Goal: Task Accomplishment & Management: Complete application form

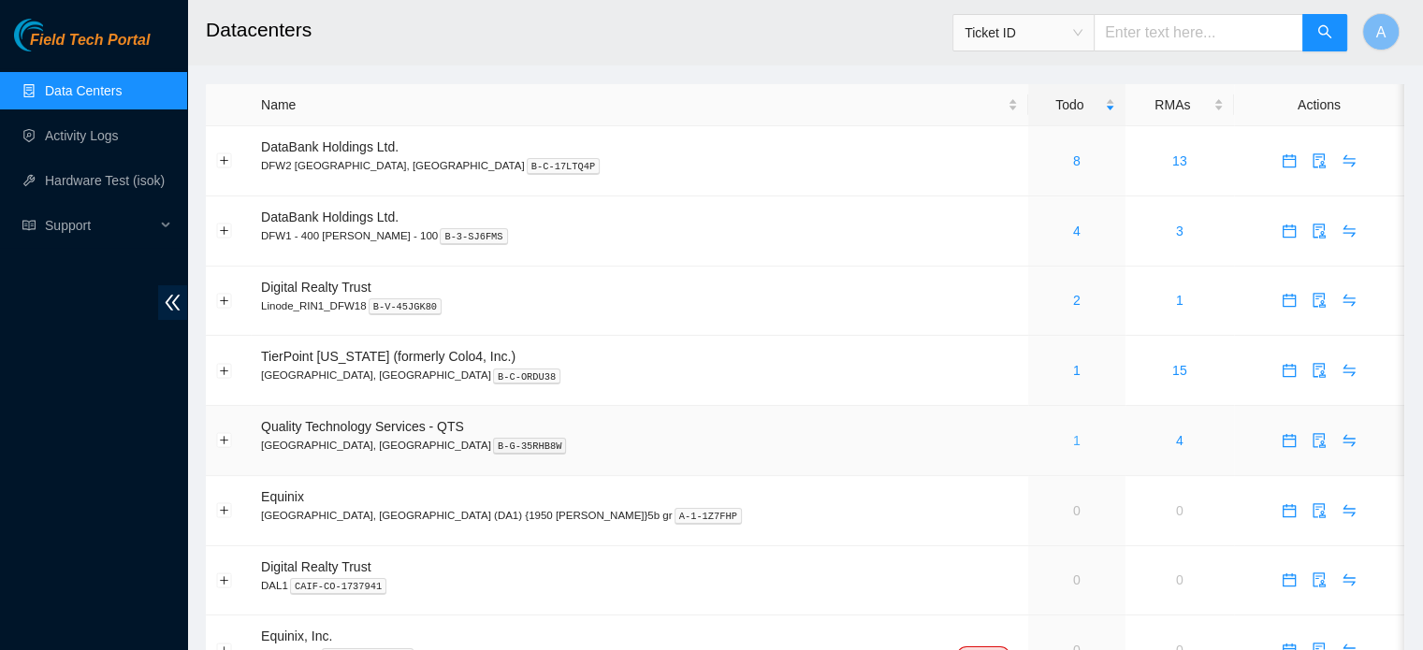
click at [1073, 444] on link "1" at bounding box center [1076, 440] width 7 height 15
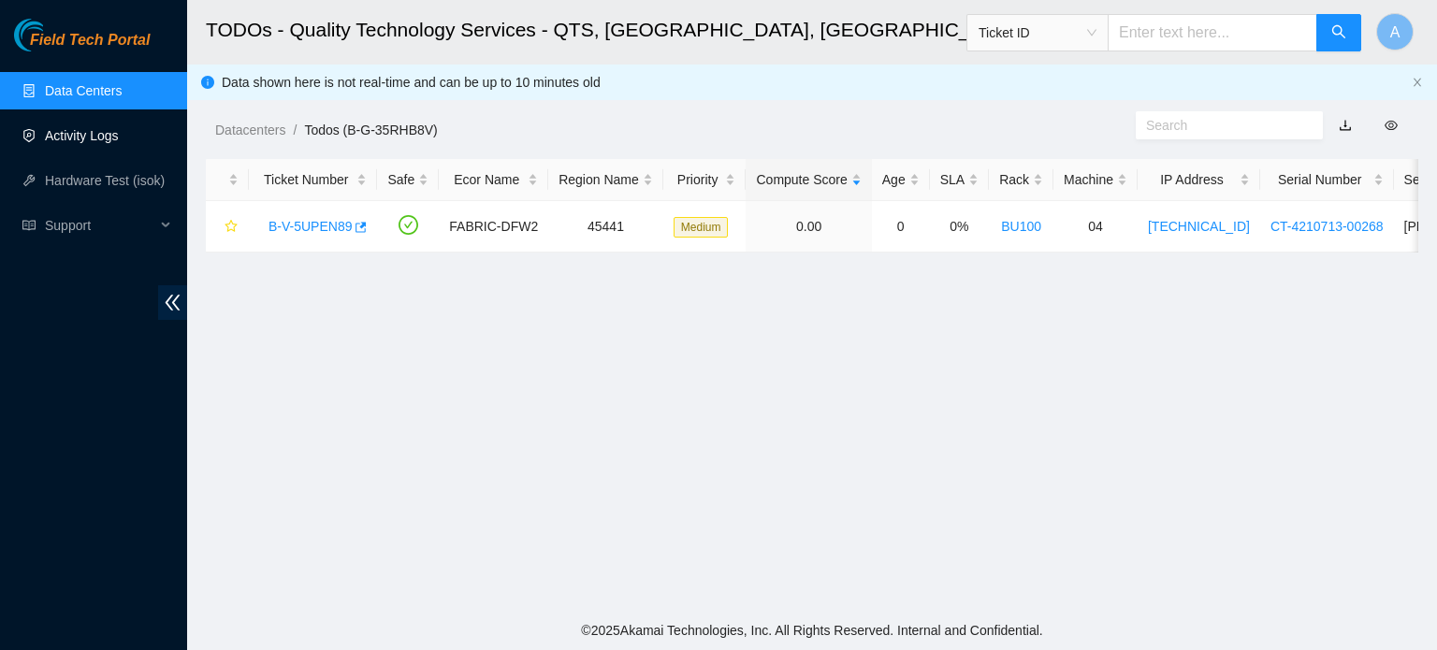
click at [94, 143] on link "Activity Logs" at bounding box center [82, 135] width 74 height 15
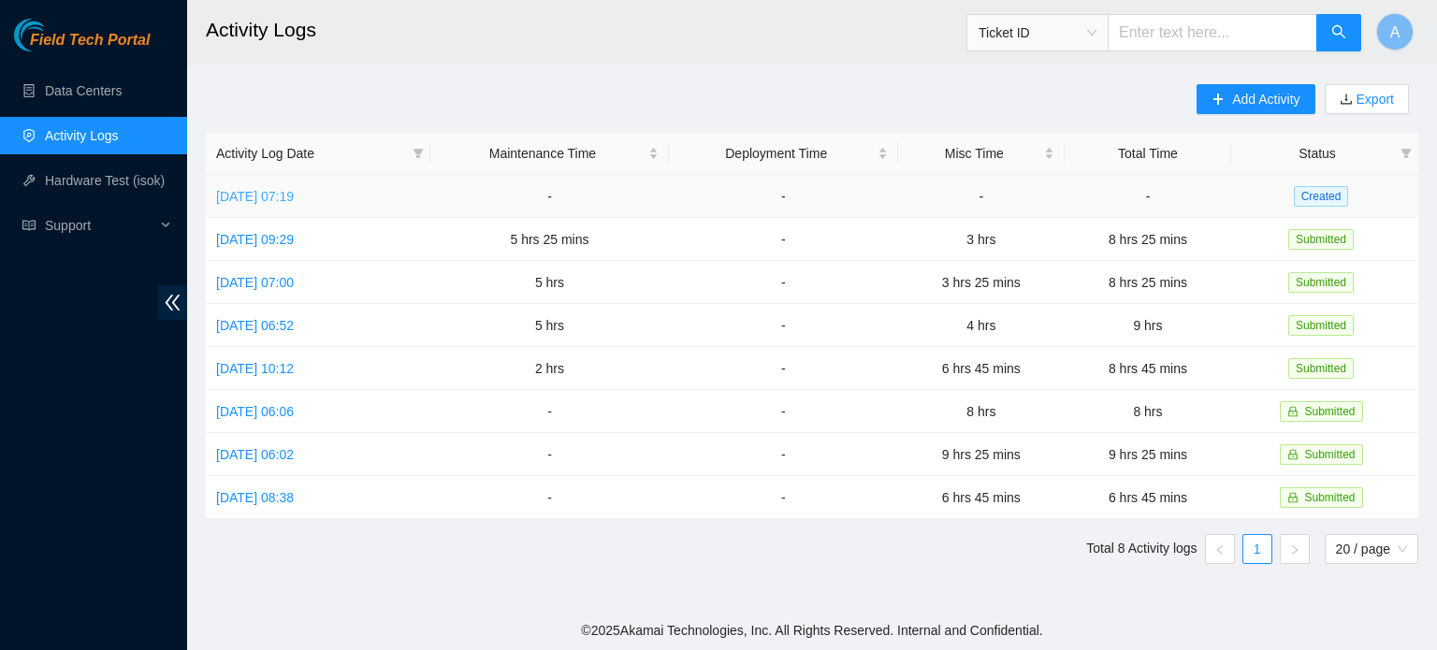
click at [294, 199] on link "[DATE] 07:19" at bounding box center [255, 196] width 78 height 15
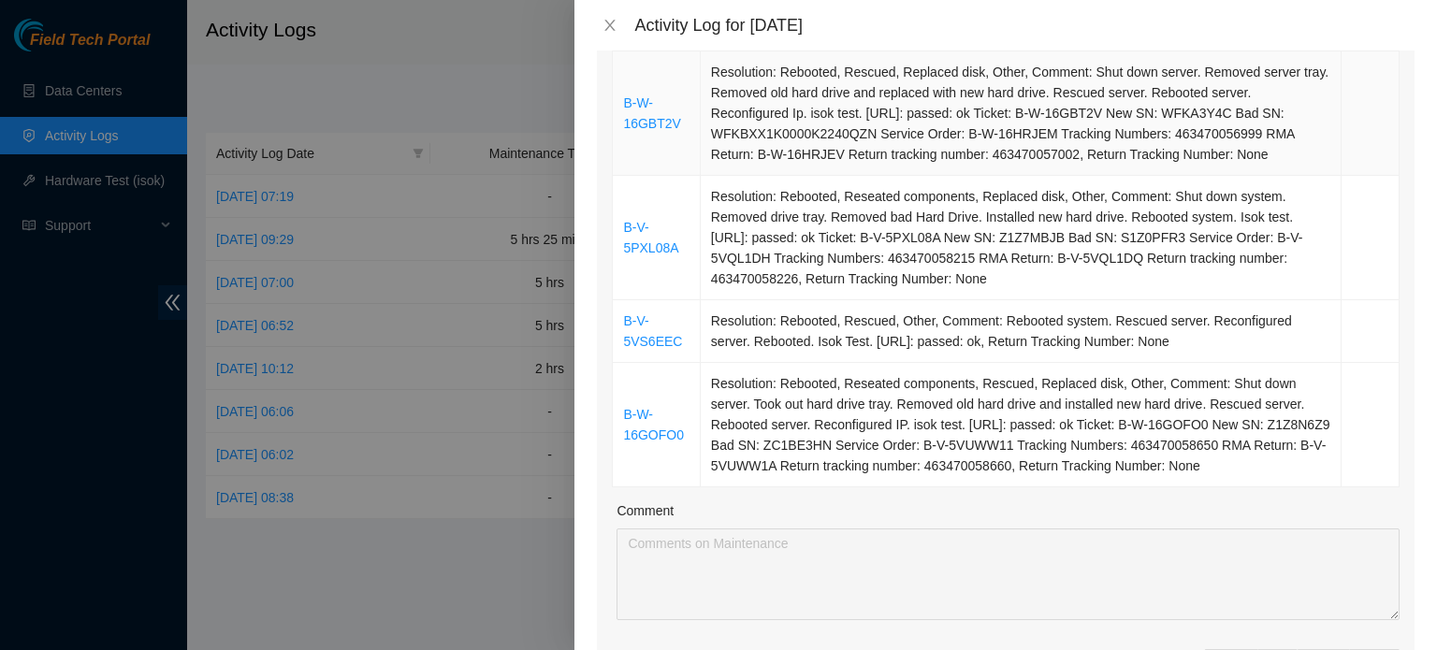
scroll to position [593, 0]
type input "1"
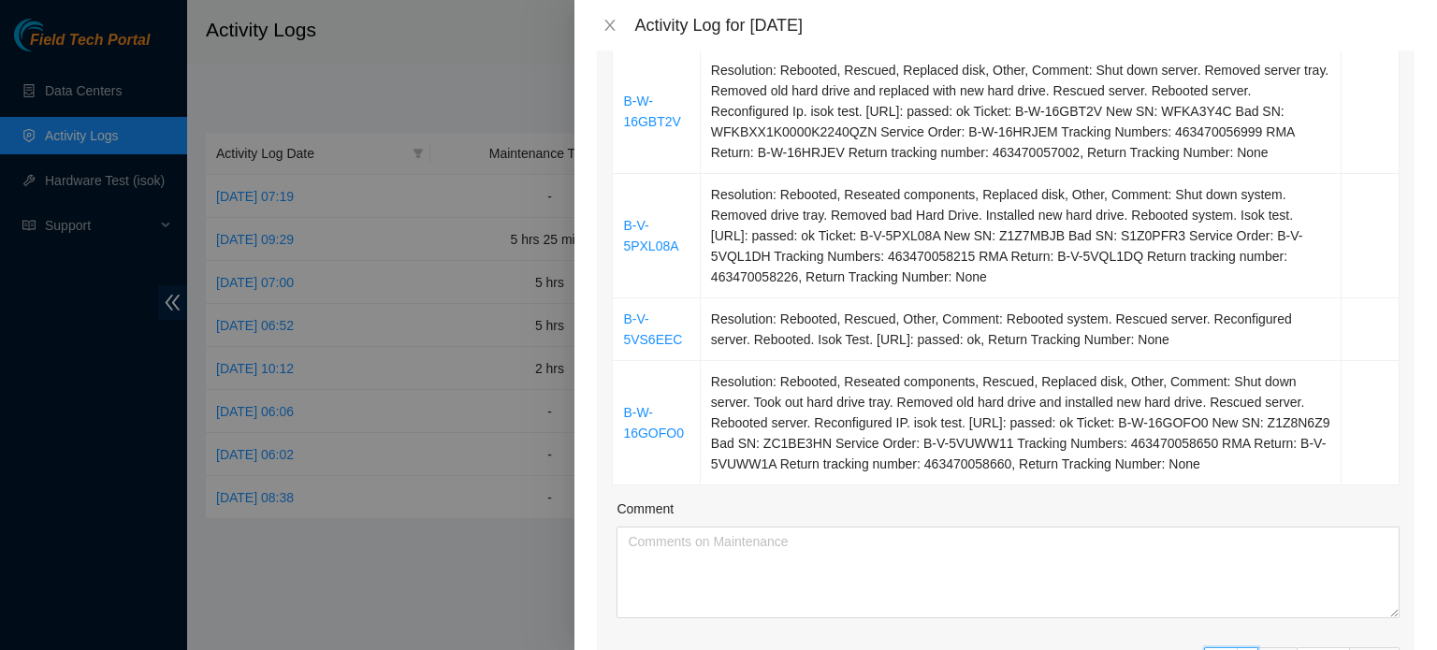
click at [1241, 648] on span "Increase Value" at bounding box center [1247, 656] width 21 height 17
click at [1241, 624] on div "Ticket Number Resolution Action B-V-5W1GJKA Resolution: Rebooted, Rescued, Othe…" at bounding box center [1006, 247] width 818 height 947
type input "2"
click at [1241, 624] on div "Maintenance comments are required Maintenance comments must be atleast 30 chara…" at bounding box center [1008, 638] width 783 height 41
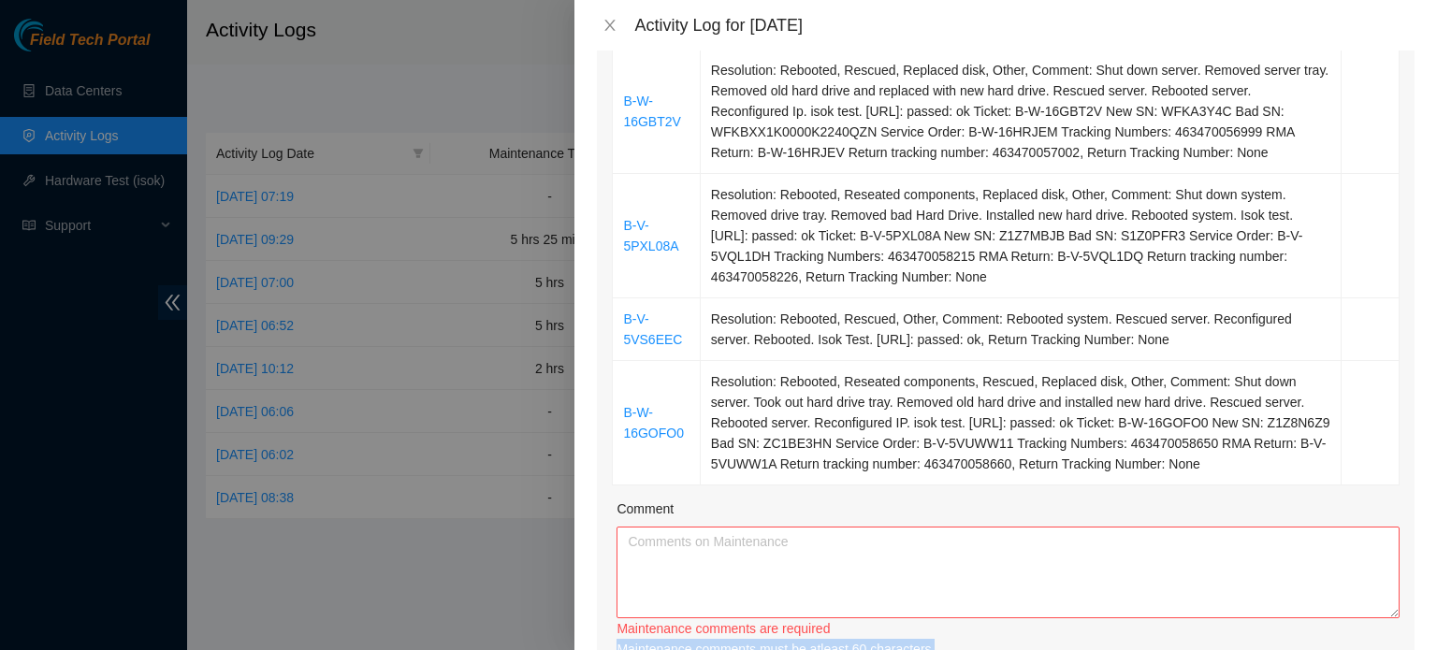
click at [1241, 639] on div "Maintenance comments must be atleast 60 characters" at bounding box center [1008, 649] width 783 height 21
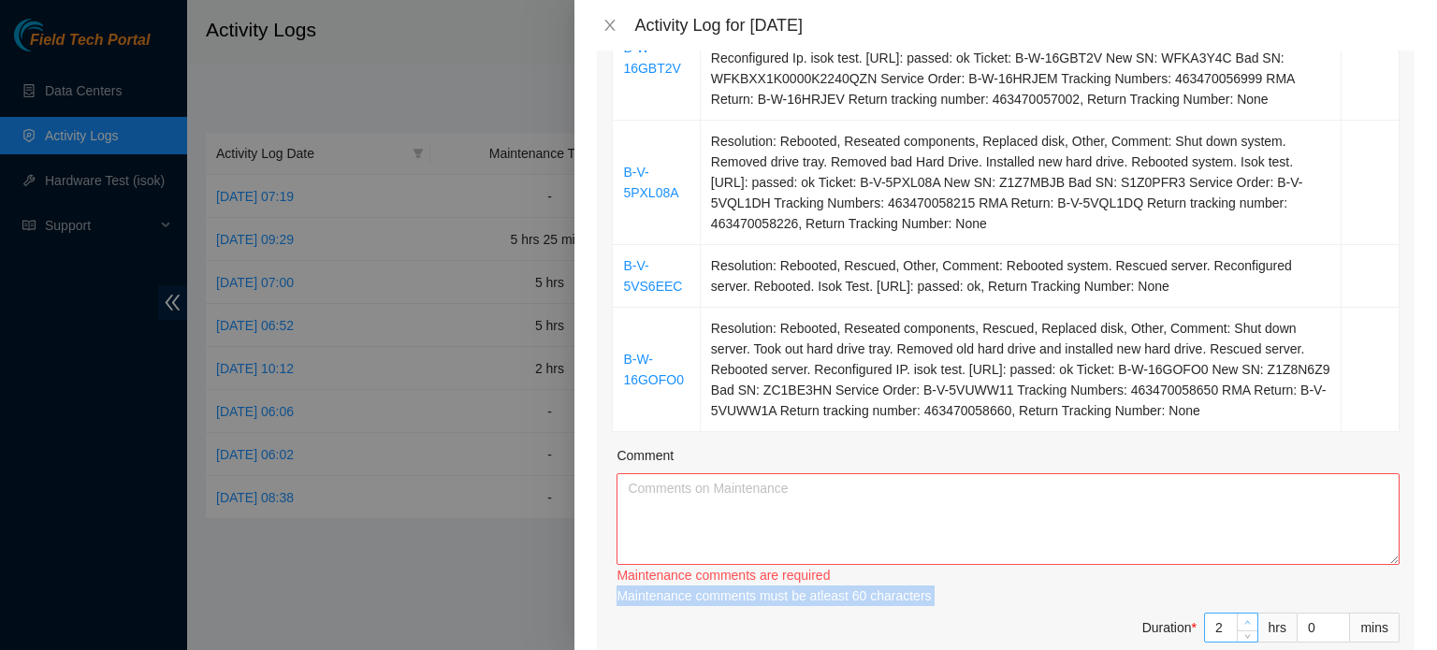
scroll to position [659, 0]
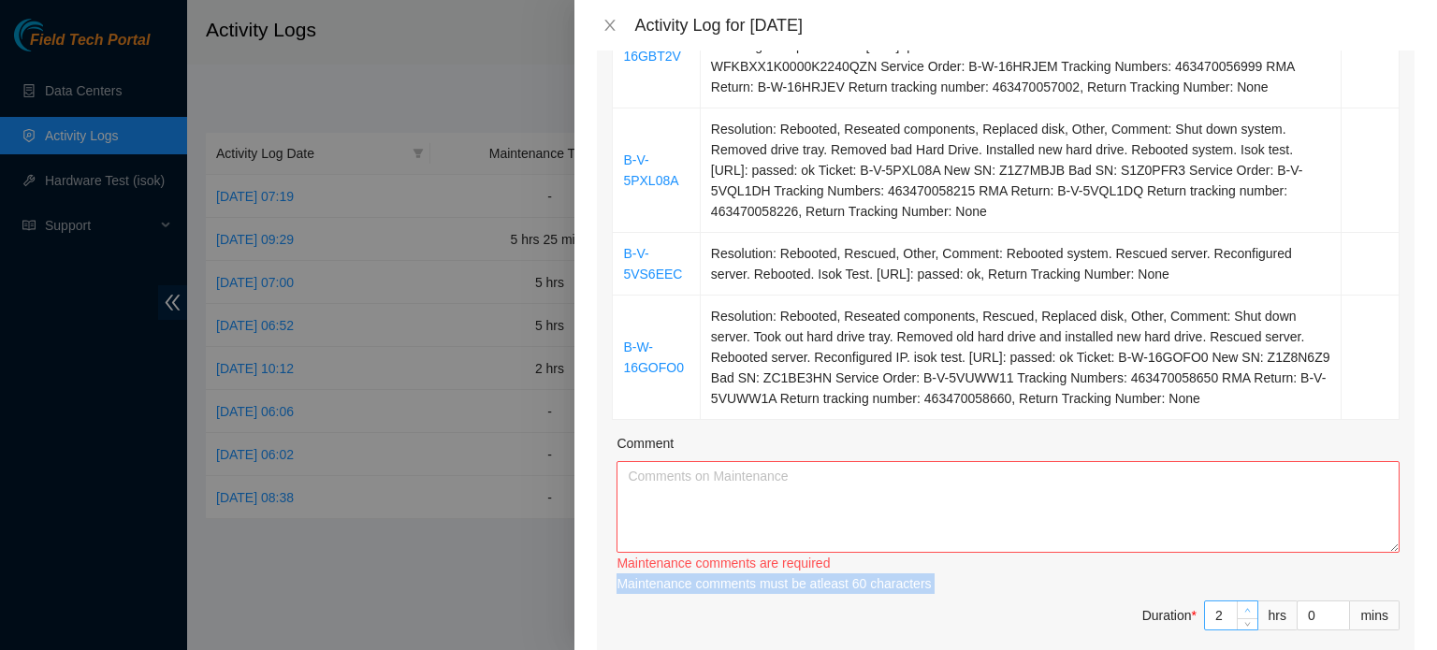
type input "3"
click at [1241, 602] on span "Increase Value" at bounding box center [1247, 610] width 21 height 17
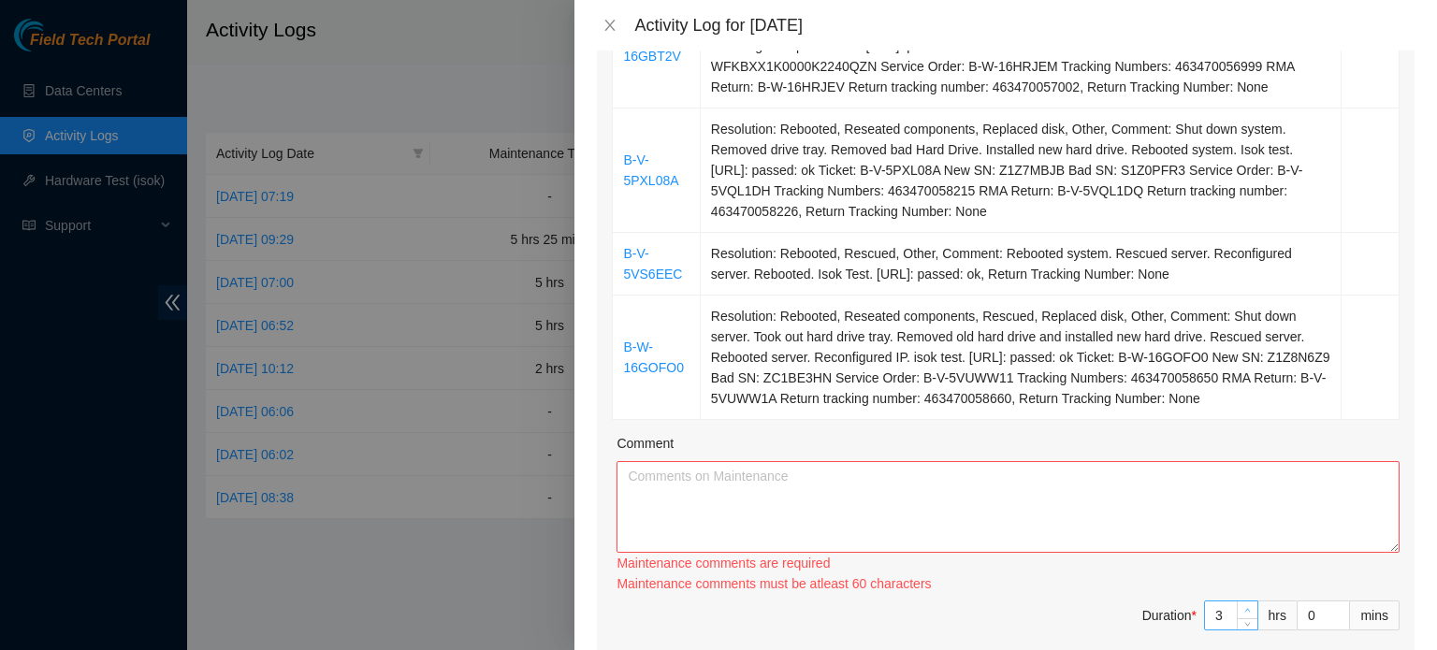
click at [1241, 602] on span "Increase Value" at bounding box center [1247, 610] width 21 height 17
type input "4"
click at [1241, 602] on span "Increase Value" at bounding box center [1247, 610] width 21 height 17
type input "5"
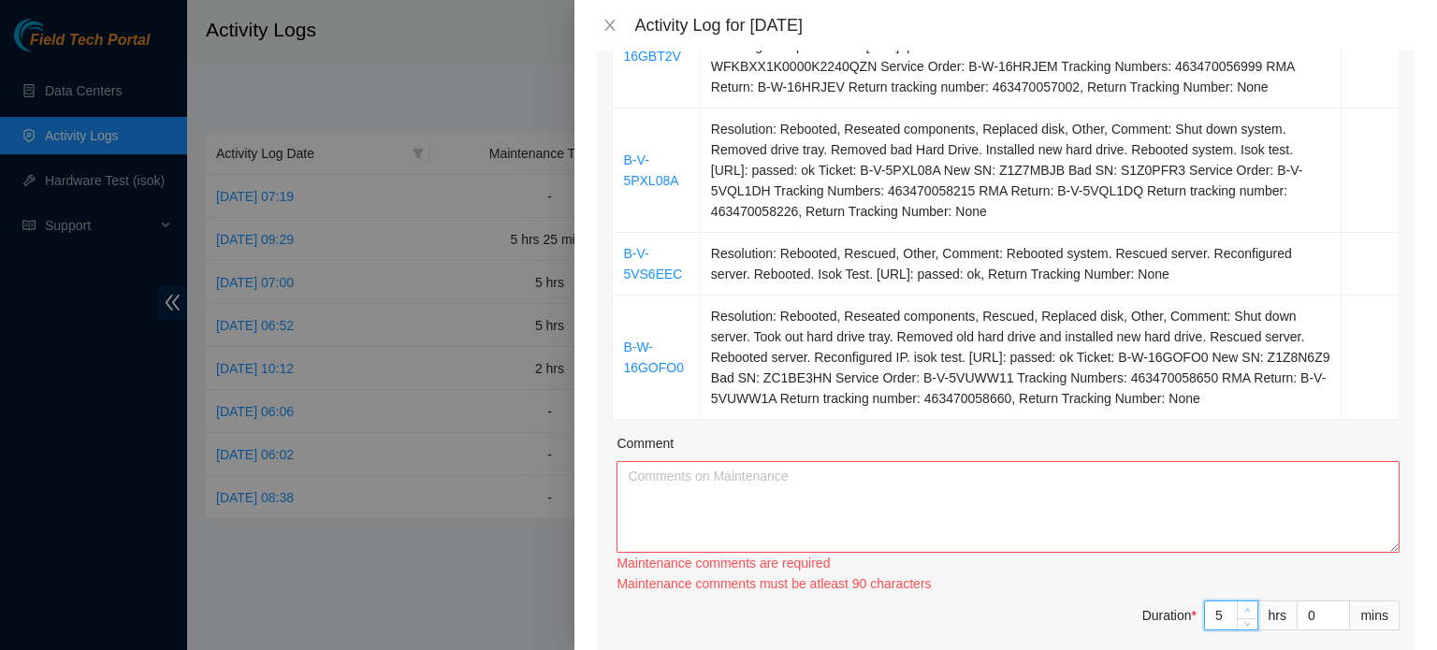
type input "5"
click at [1241, 602] on span "Increase Value" at bounding box center [1247, 610] width 21 height 17
type input "6"
type input "7"
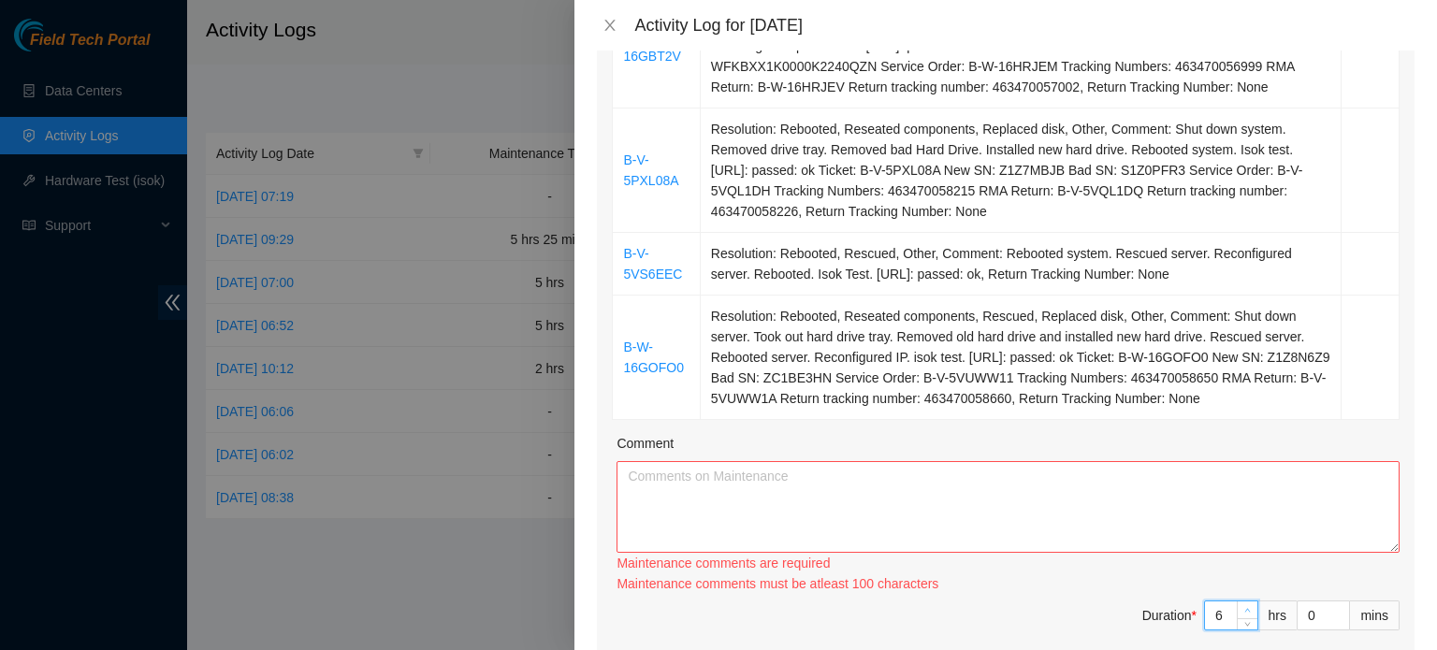
type input "7"
click at [1241, 602] on span "Increase Value" at bounding box center [1247, 610] width 21 height 17
type input "8"
click at [1241, 602] on span "Increase Value" at bounding box center [1247, 610] width 21 height 17
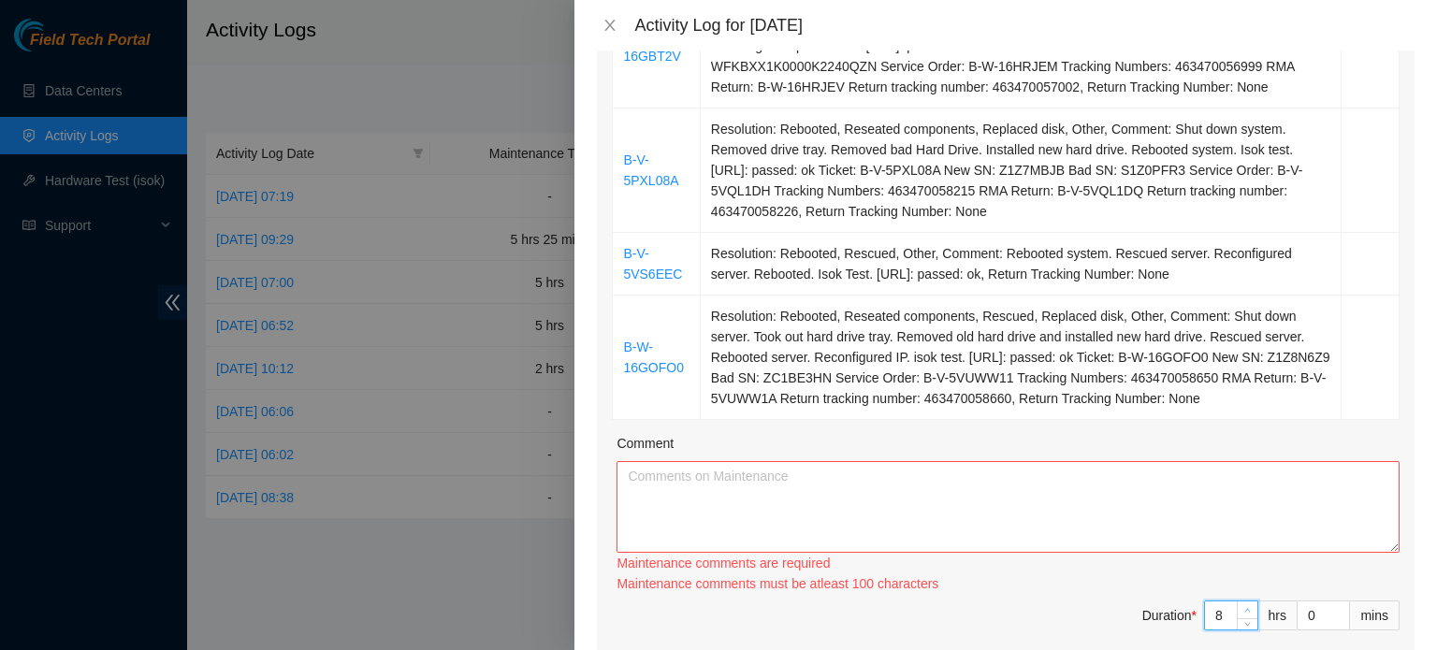
type input "9"
click at [1241, 602] on span "Increase Value" at bounding box center [1247, 610] width 21 height 17
type input "8"
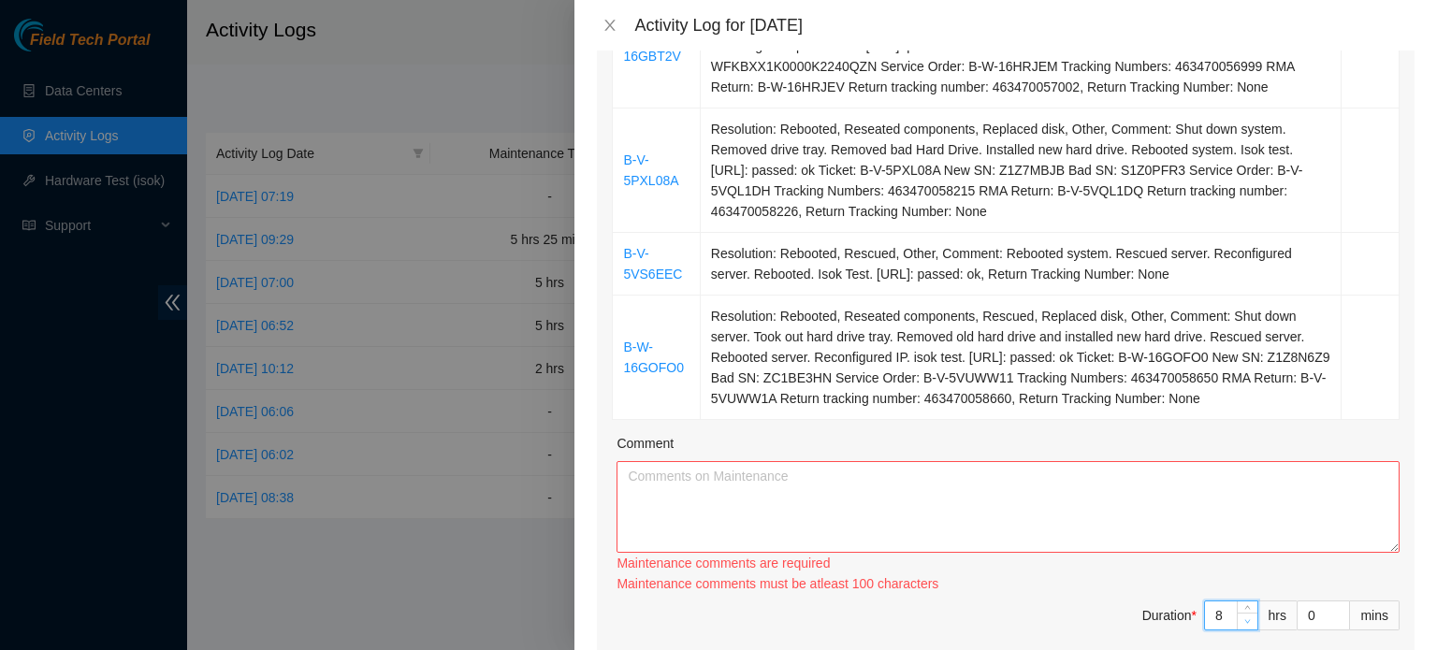
click at [1244, 618] on icon "down" at bounding box center [1247, 621] width 7 height 7
type input "1"
click at [1337, 607] on icon "up" at bounding box center [1340, 610] width 7 height 7
type input "2"
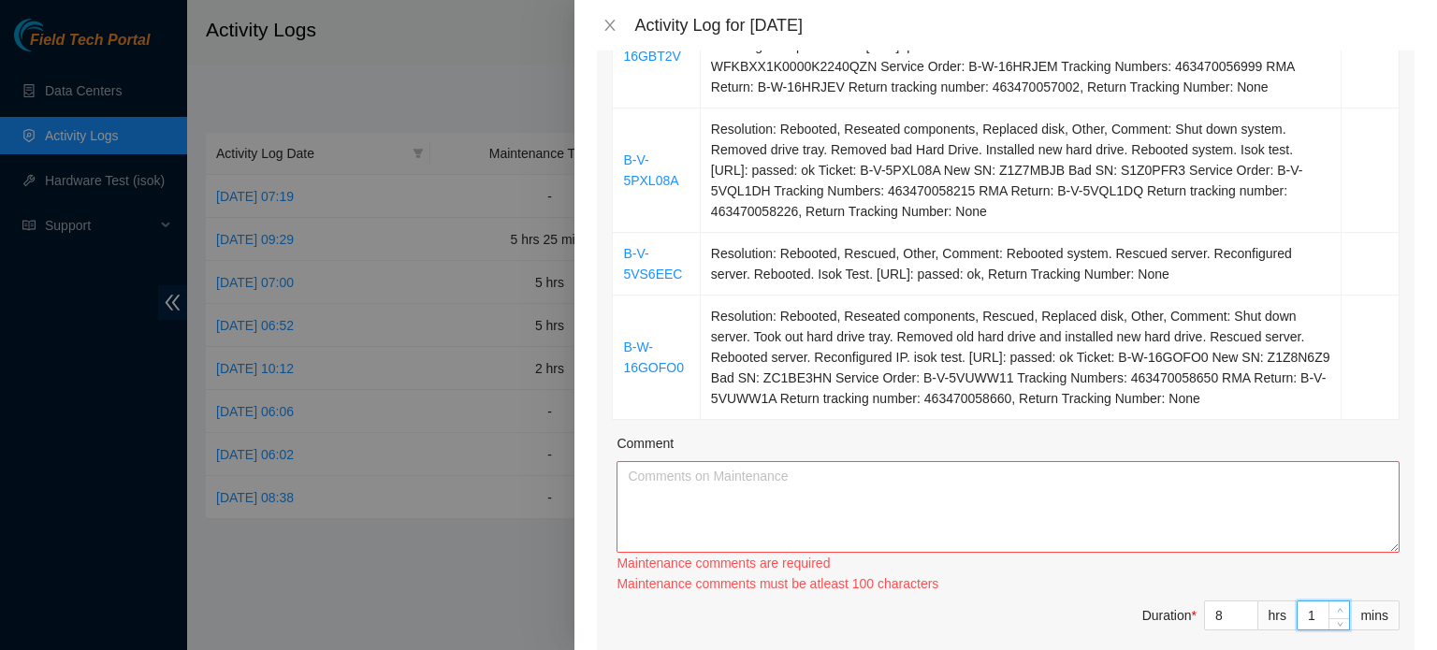
type input "2"
click at [1337, 607] on icon "up" at bounding box center [1340, 610] width 7 height 7
type input "3"
click at [1337, 607] on icon "up" at bounding box center [1340, 610] width 7 height 7
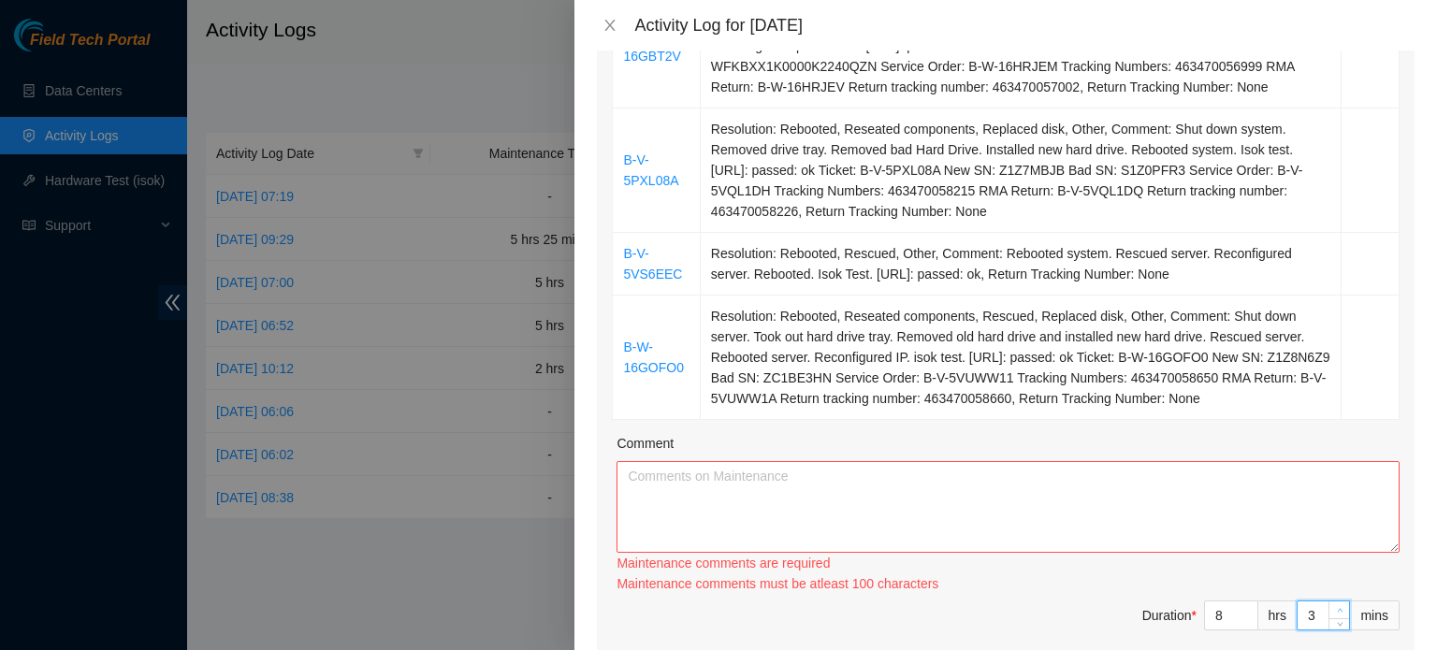
type input "4"
click at [1337, 607] on icon "up" at bounding box center [1340, 610] width 7 height 7
type input "5"
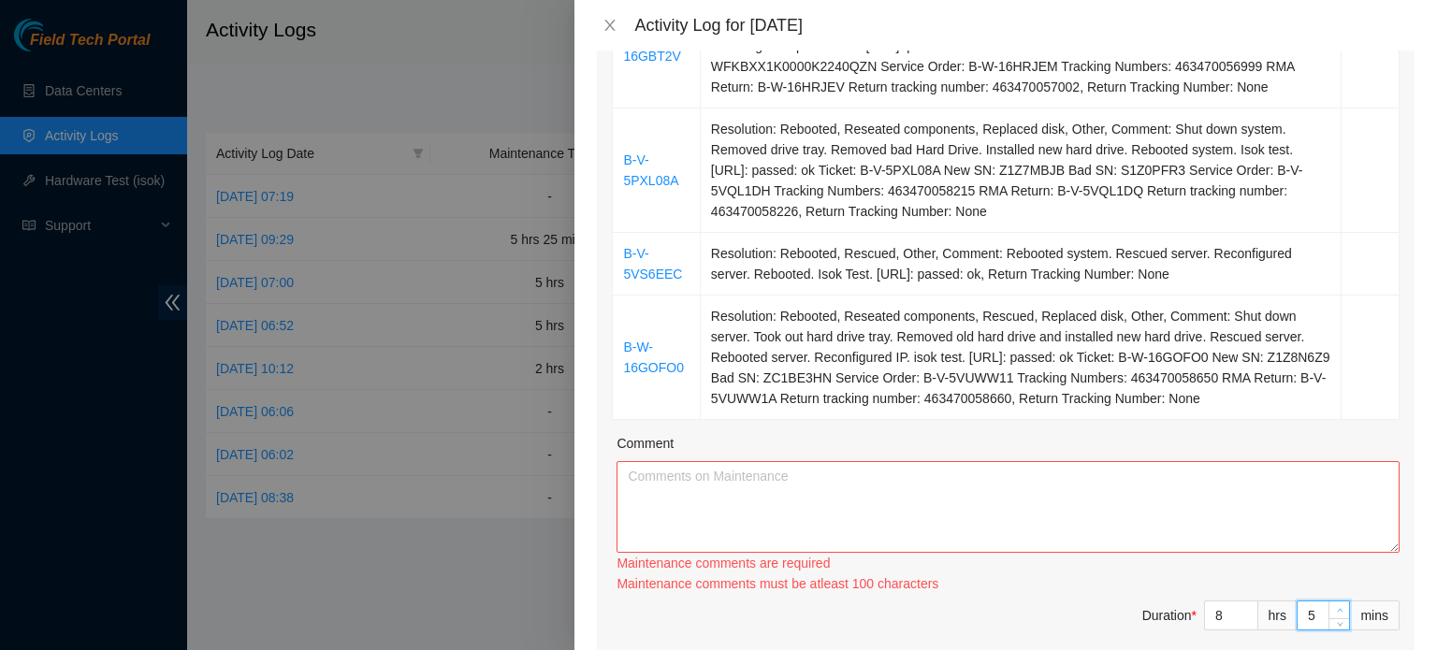
click at [1337, 607] on icon "up" at bounding box center [1340, 610] width 7 height 7
type input "6"
click at [1337, 607] on icon "up" at bounding box center [1340, 610] width 7 height 7
type input "7"
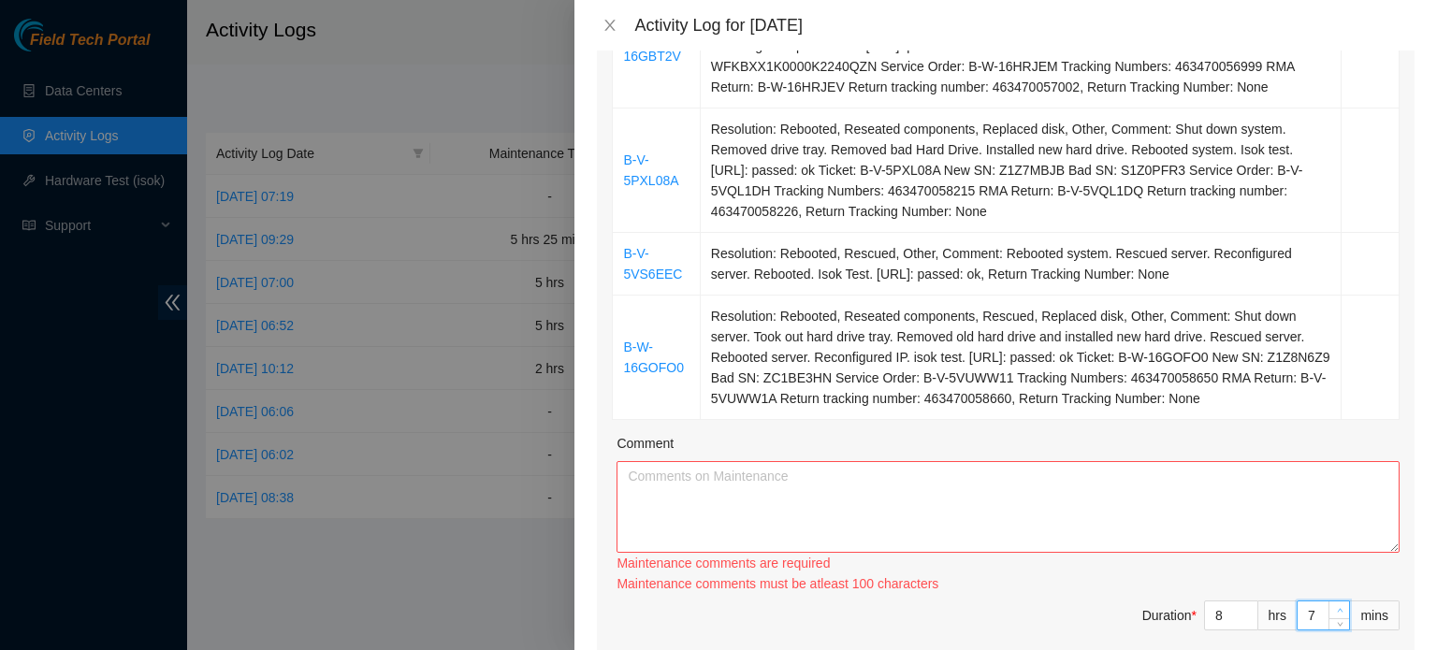
type input "7"
click at [1337, 607] on icon "up" at bounding box center [1340, 610] width 7 height 7
type input "8"
click at [1337, 607] on icon "up" at bounding box center [1340, 610] width 7 height 7
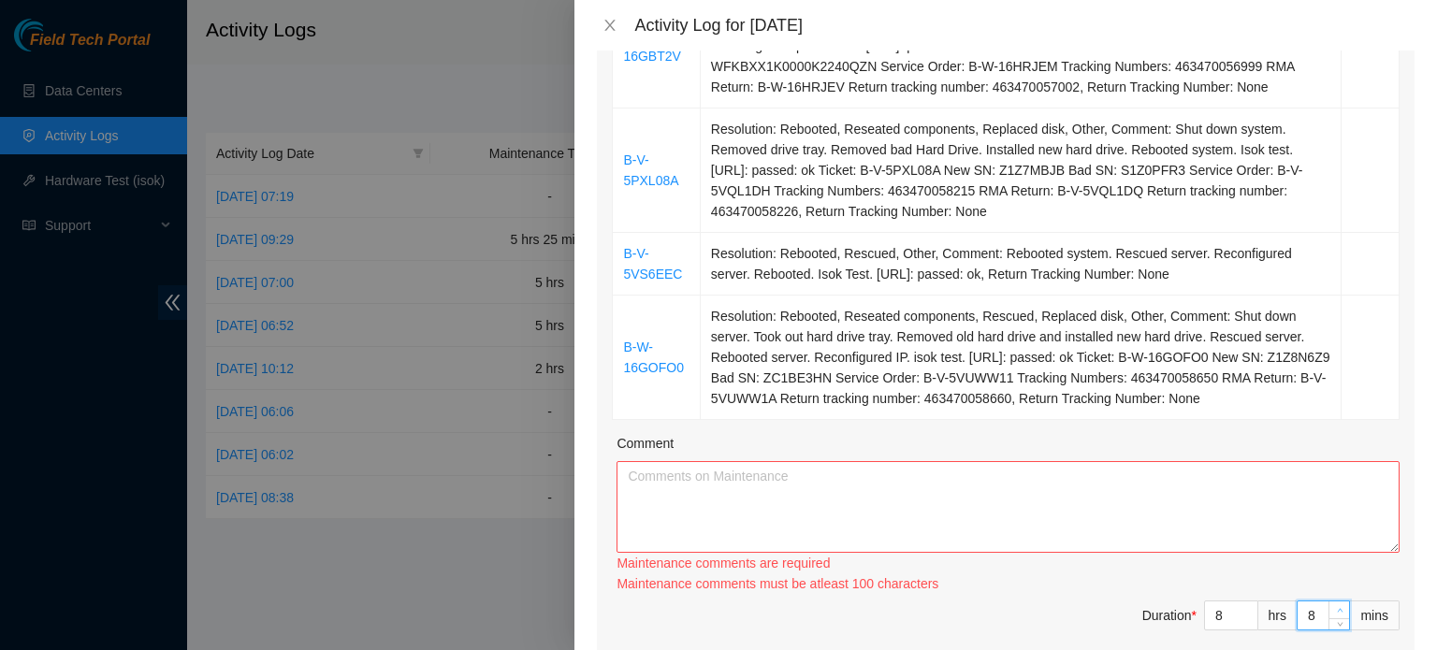
type input "9"
click at [1337, 607] on icon "up" at bounding box center [1340, 610] width 7 height 7
type input "10"
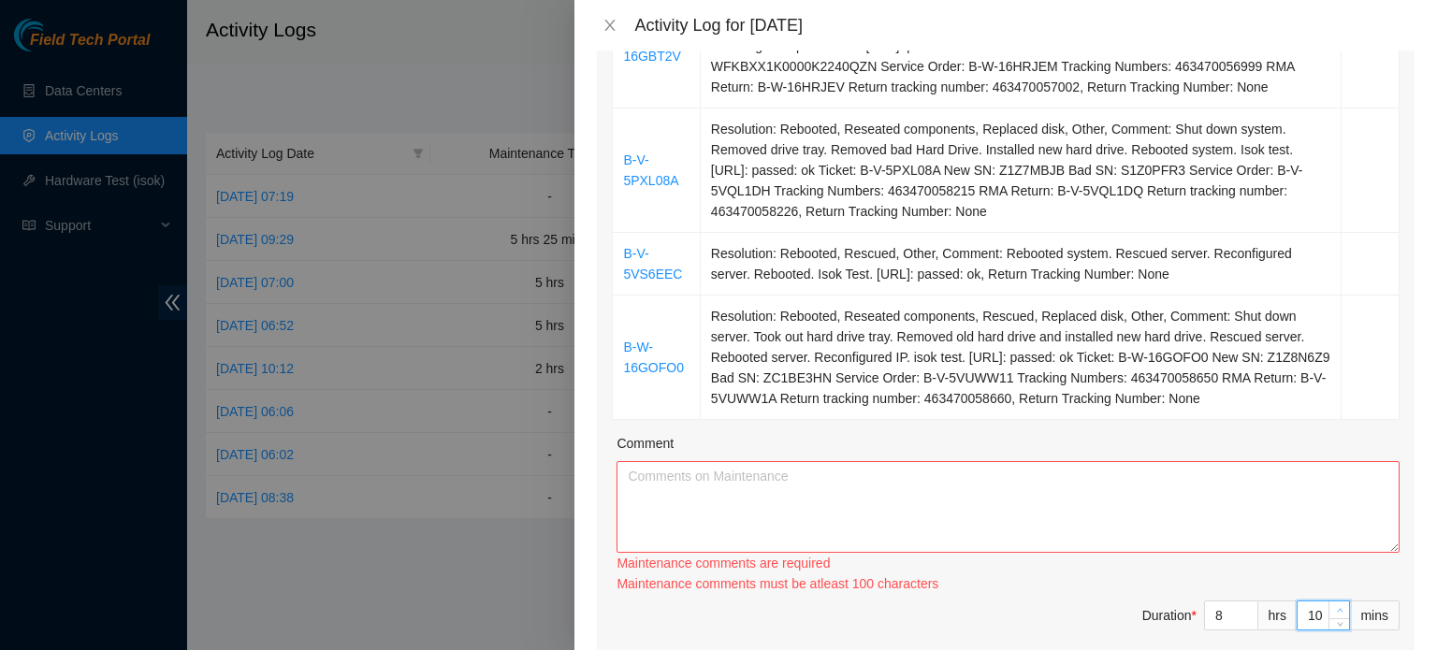
click at [1337, 607] on icon "up" at bounding box center [1340, 610] width 7 height 7
type input "11"
click at [1337, 607] on icon "up" at bounding box center [1340, 610] width 7 height 7
type input "12"
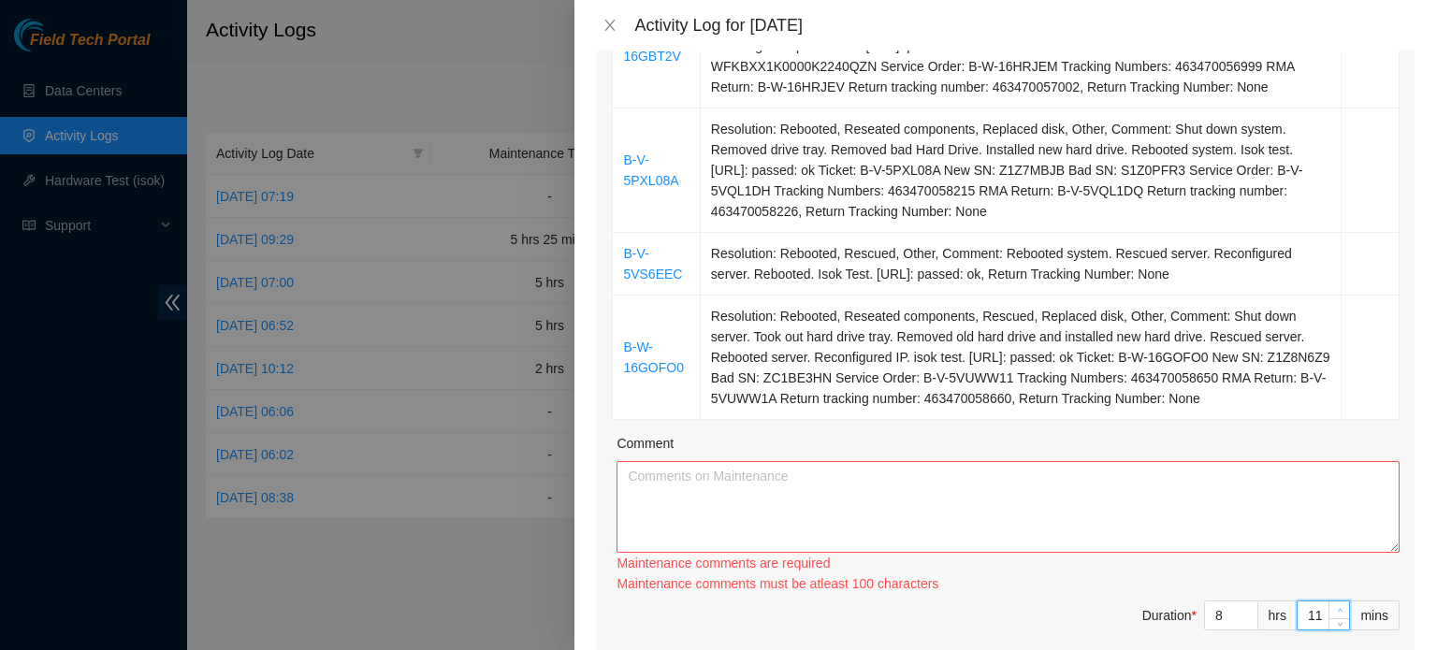
type input "12"
click at [1337, 607] on icon "up" at bounding box center [1340, 610] width 7 height 7
type input "13"
click at [1337, 607] on icon "up" at bounding box center [1340, 610] width 7 height 7
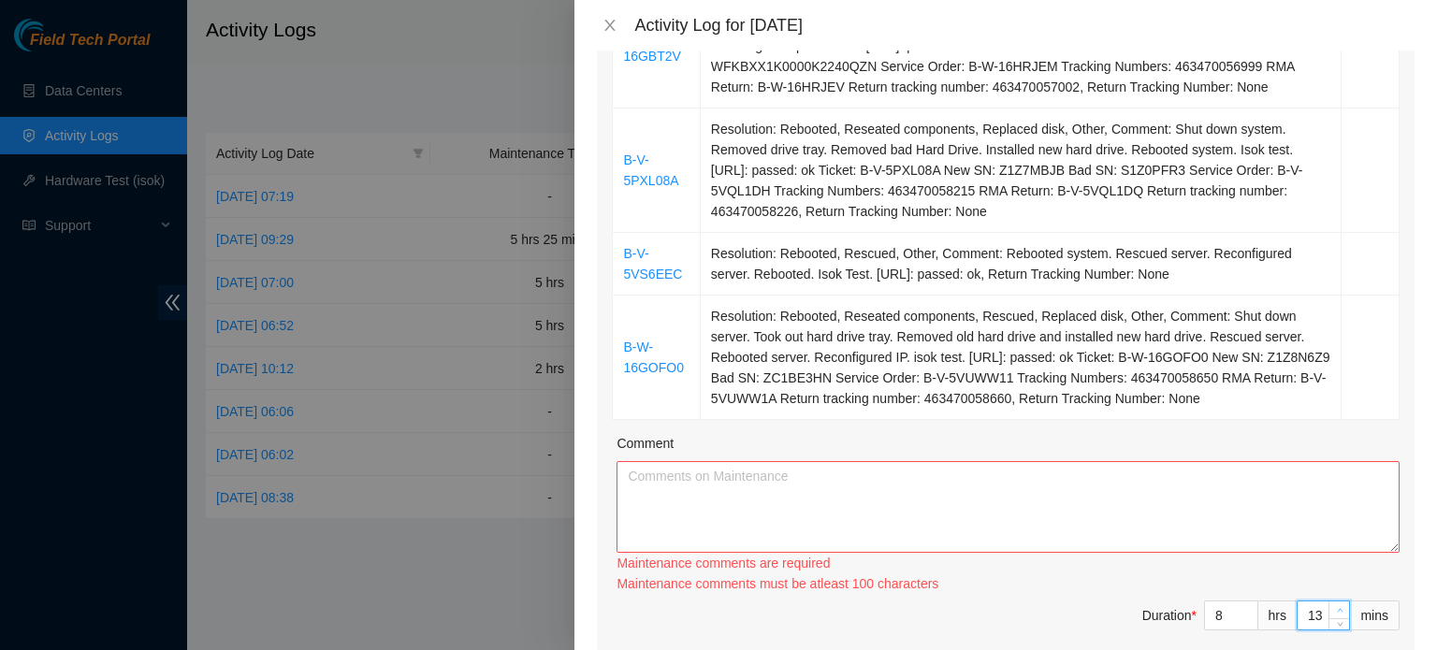
type input "14"
click at [1337, 607] on icon "up" at bounding box center [1340, 610] width 7 height 7
type input "15"
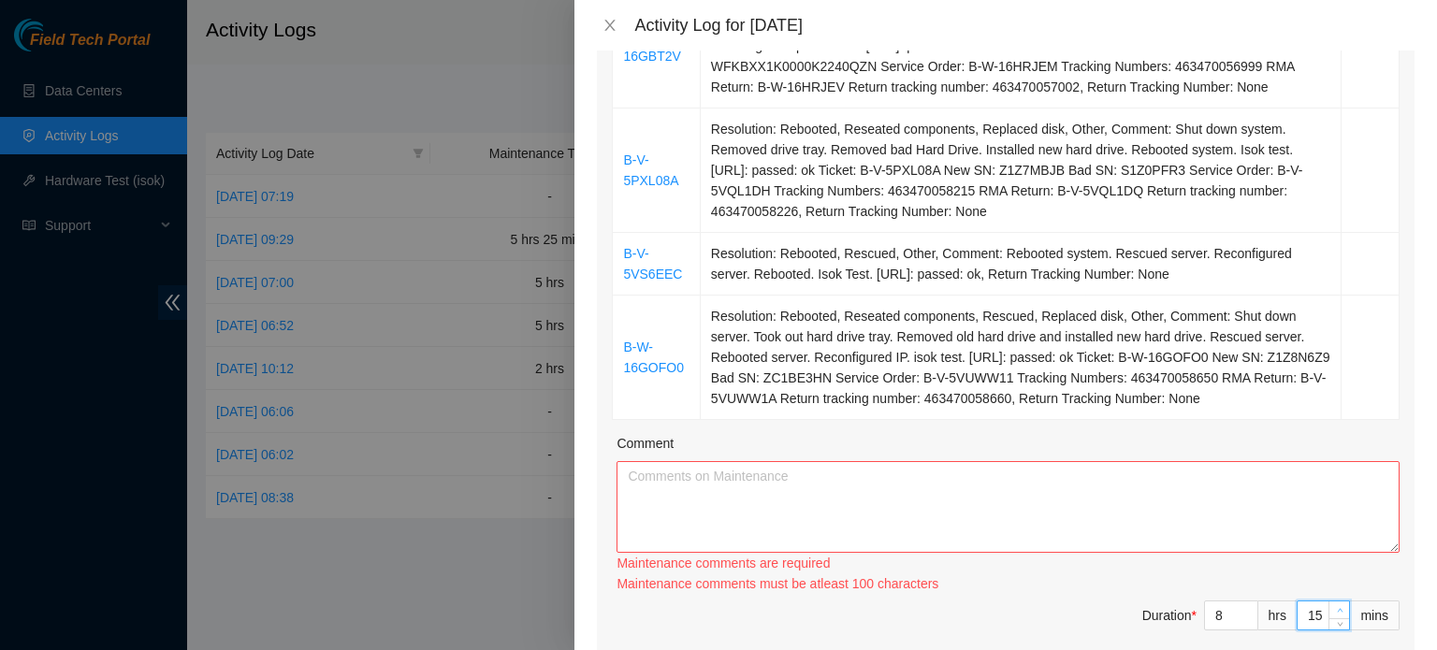
click at [1337, 607] on icon "up" at bounding box center [1340, 610] width 7 height 7
type input "16"
click at [1337, 607] on icon "up" at bounding box center [1340, 610] width 7 height 7
type input "17"
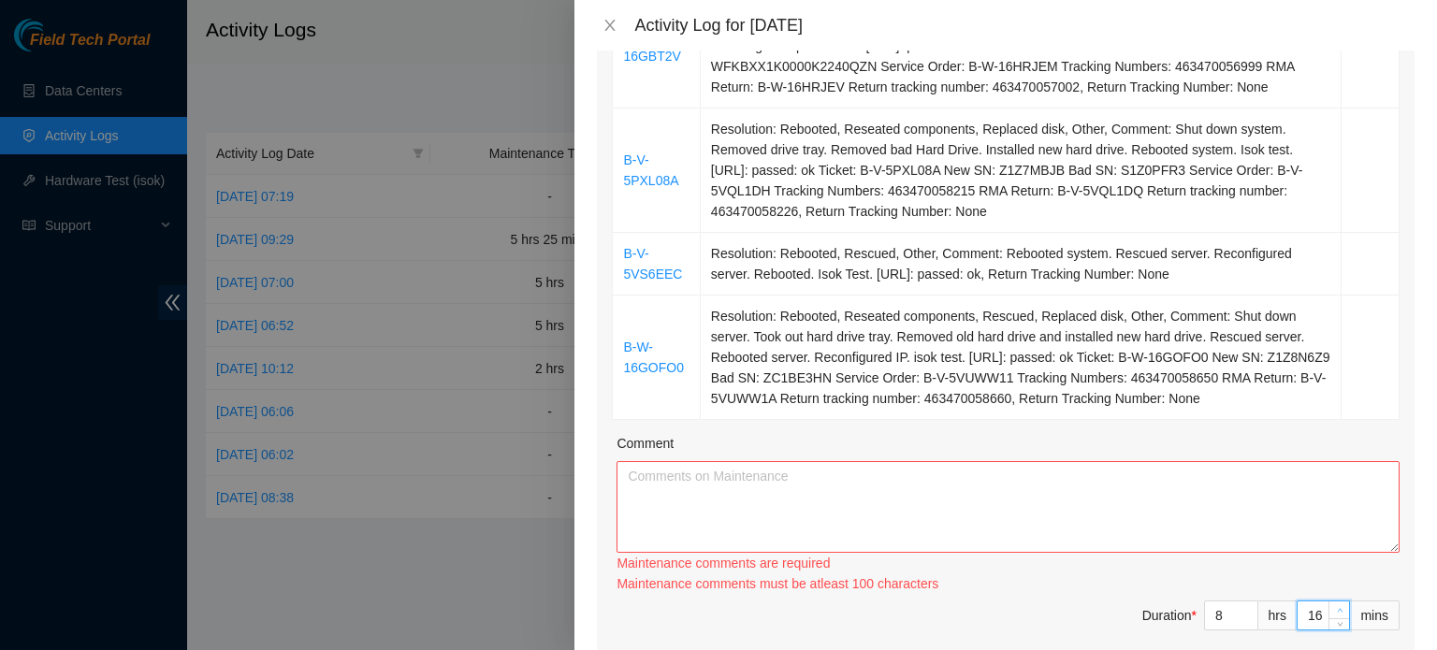
type input "17"
click at [1337, 607] on icon "up" at bounding box center [1340, 610] width 7 height 7
type input "18"
click at [1337, 607] on icon "up" at bounding box center [1340, 610] width 7 height 7
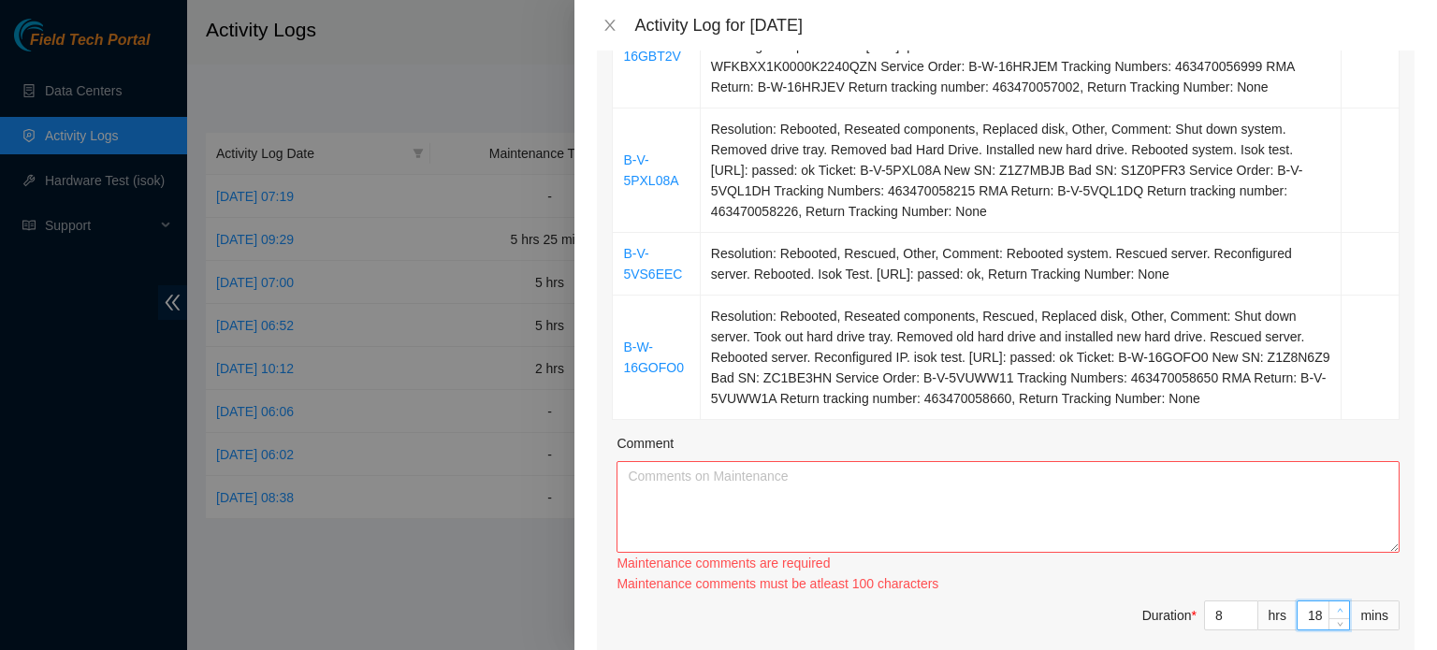
type input "19"
click at [1337, 607] on icon "up" at bounding box center [1340, 610] width 7 height 7
type input "20"
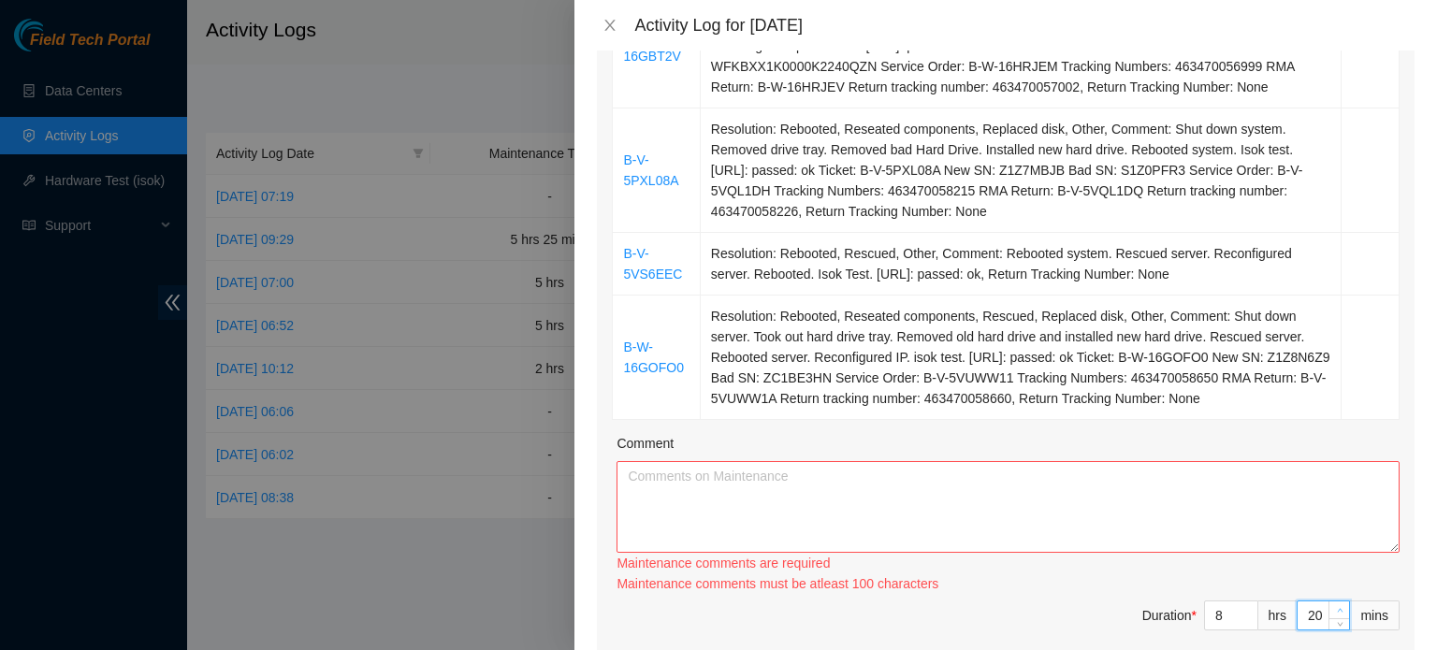
click at [1337, 607] on icon "up" at bounding box center [1340, 610] width 7 height 7
type input "21"
click at [1337, 607] on icon "up" at bounding box center [1340, 610] width 7 height 7
type input "22"
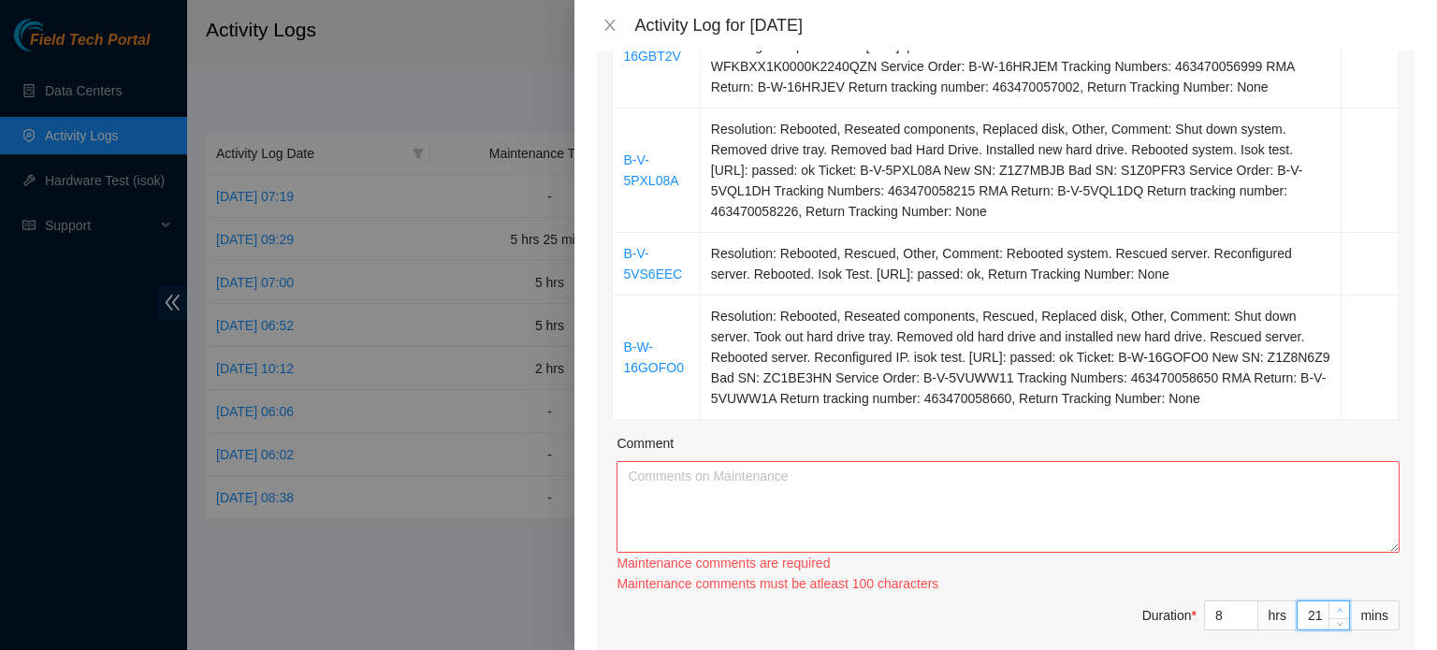
type input "22"
click at [1337, 607] on icon "up" at bounding box center [1340, 610] width 7 height 7
type input "23"
click at [1337, 607] on icon "up" at bounding box center [1340, 610] width 7 height 7
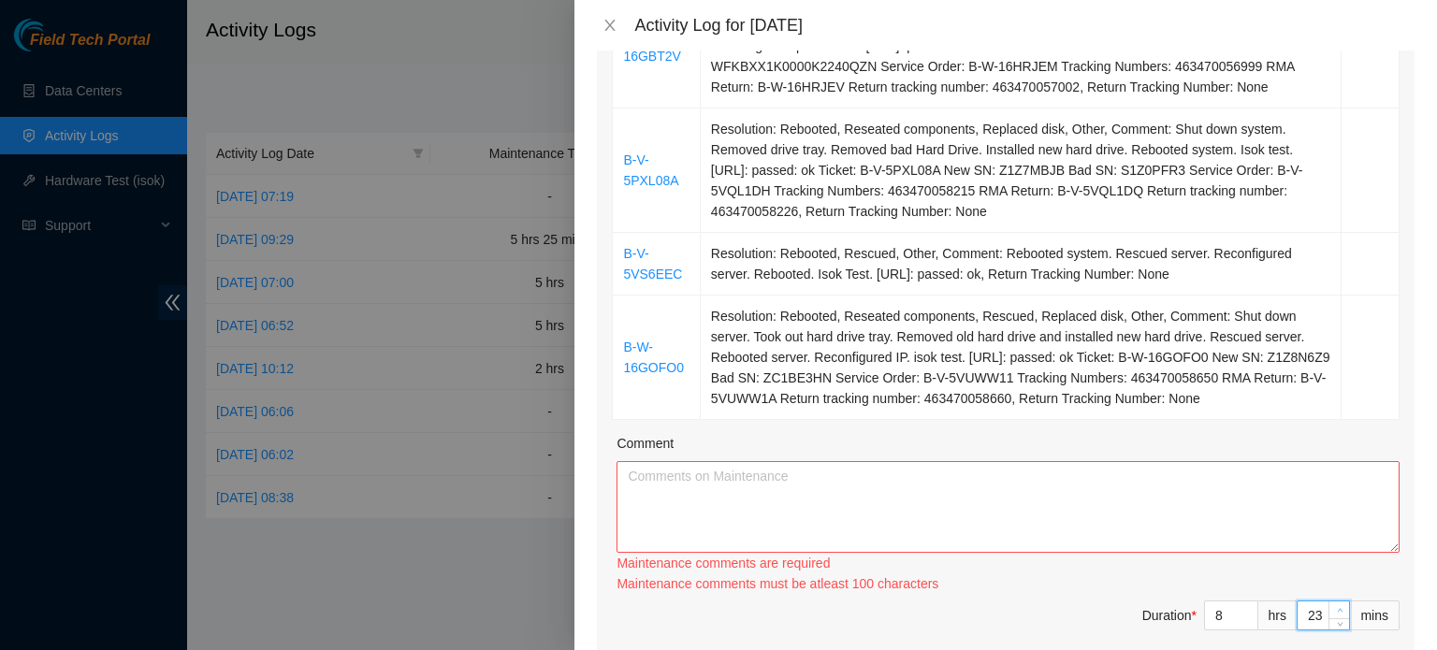
type input "24"
click at [1337, 607] on icon "up" at bounding box center [1340, 610] width 7 height 7
type input "25"
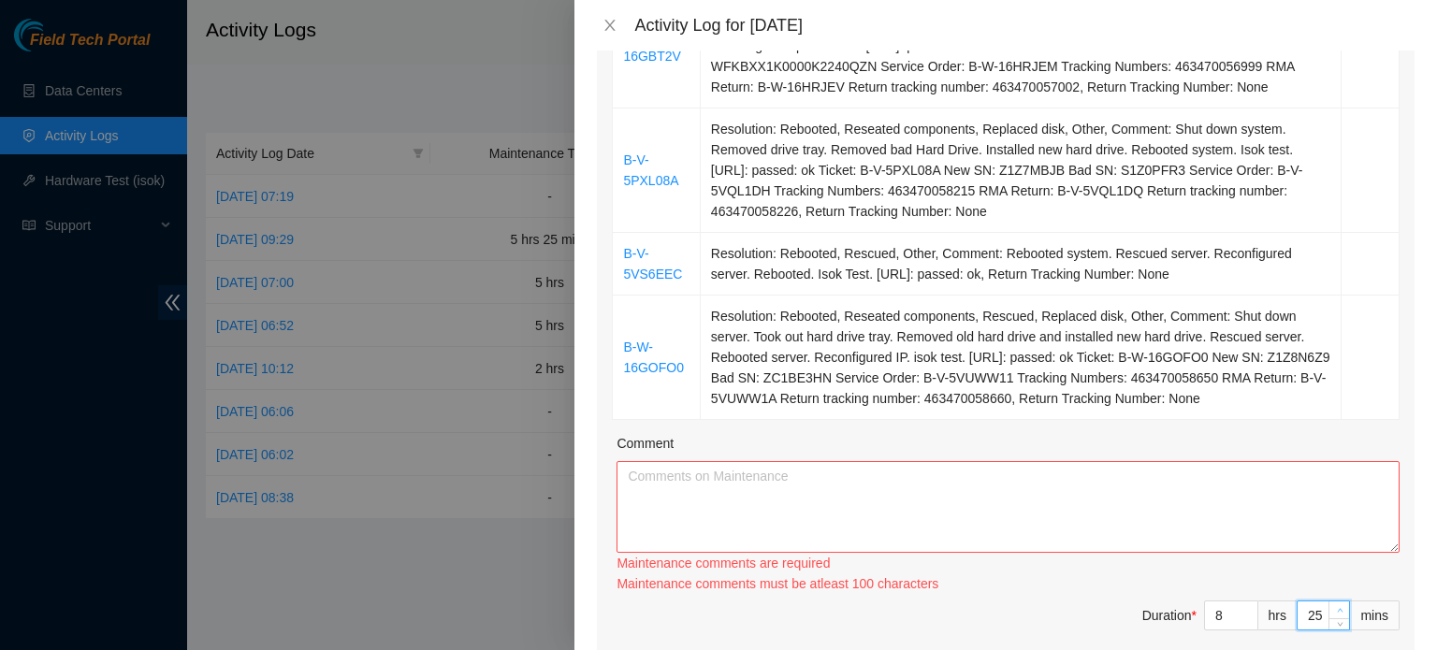
click at [1337, 607] on icon "up" at bounding box center [1340, 610] width 7 height 7
click at [1203, 358] on td "Resolution: Rebooted, Reseated components, Rescued, Replaced disk, Other, Comme…" at bounding box center [1021, 358] width 641 height 124
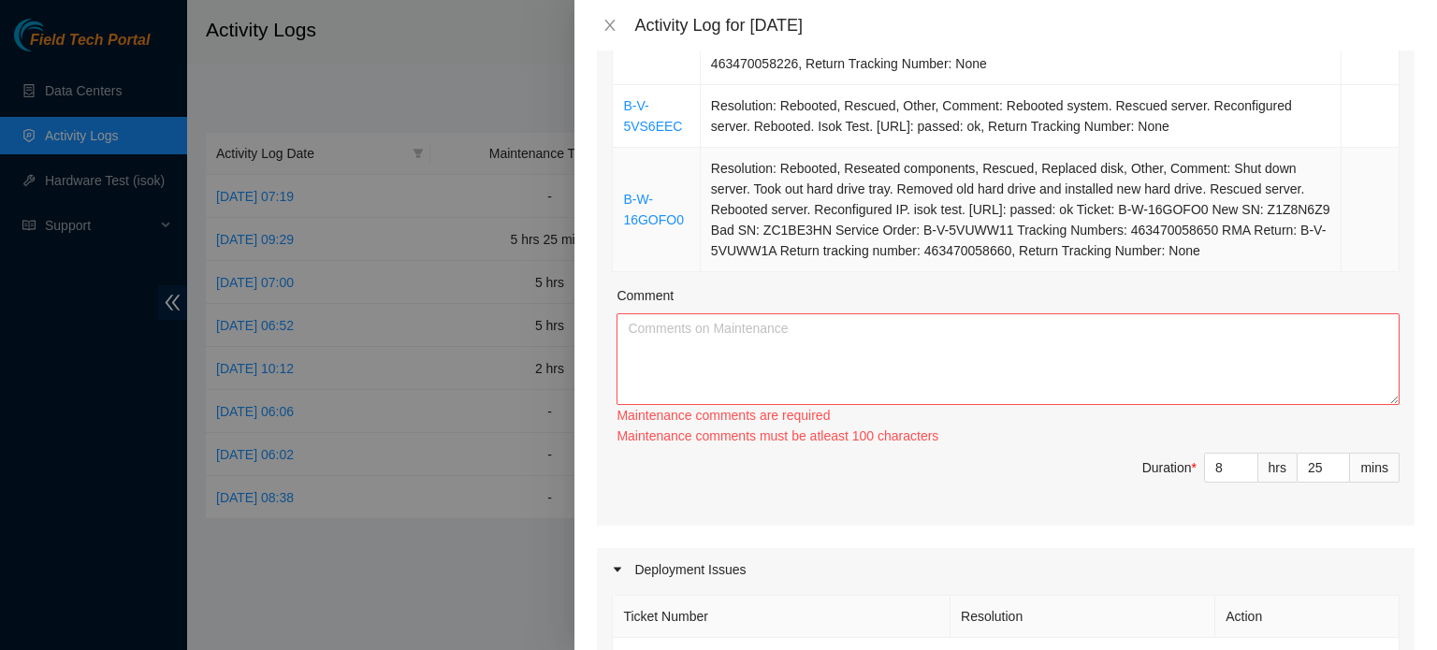
scroll to position [821, 0]
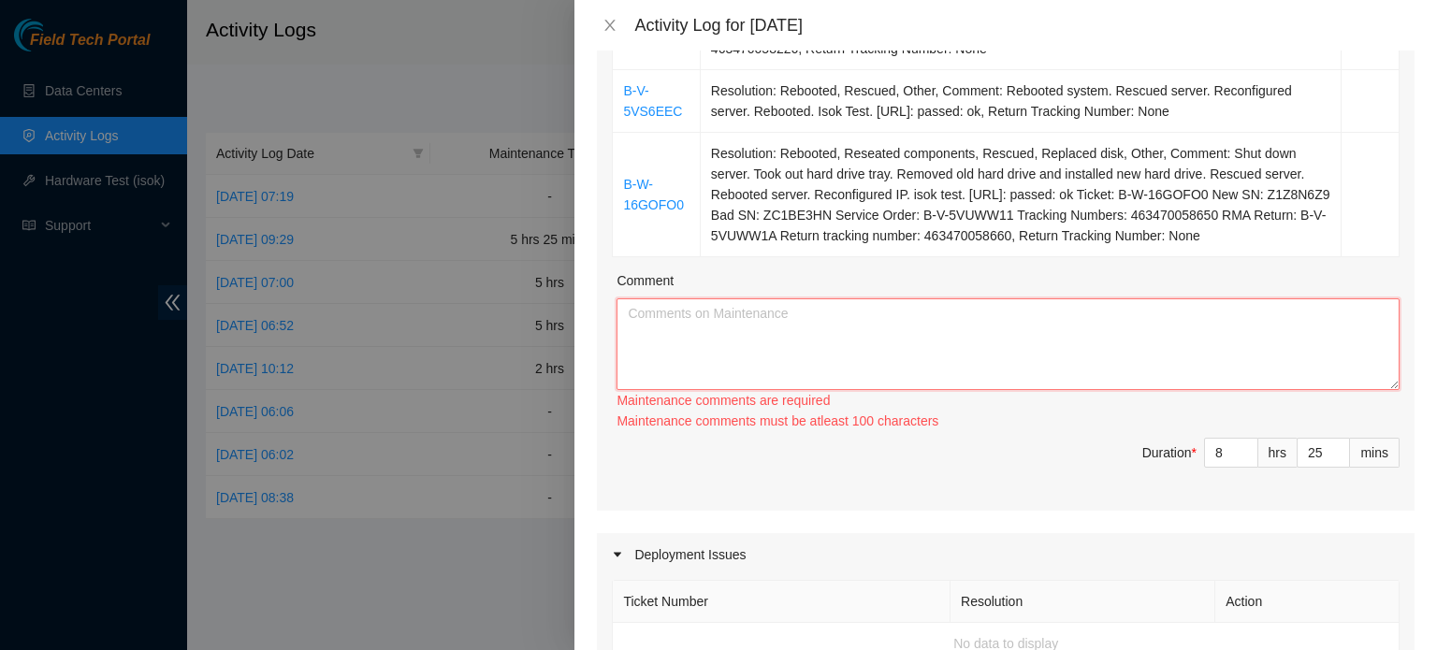
click at [906, 346] on textarea "Comment" at bounding box center [1008, 344] width 783 height 92
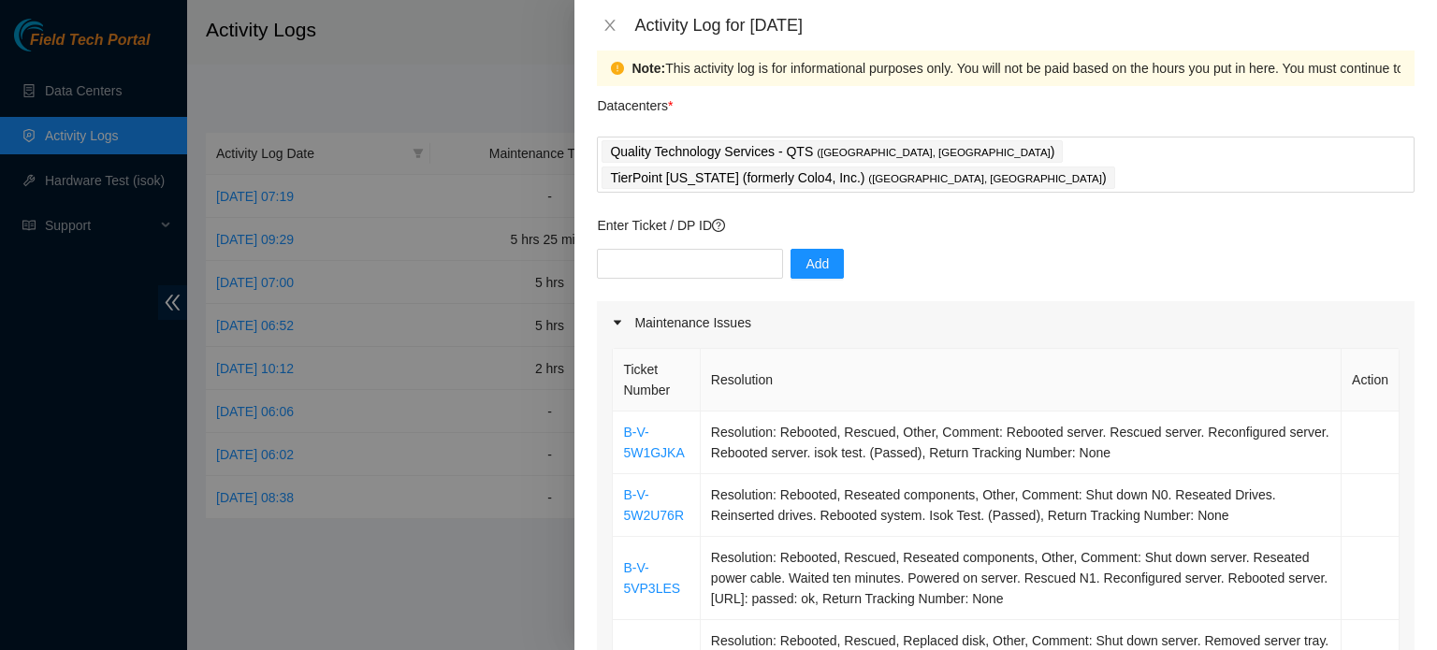
scroll to position [0, 0]
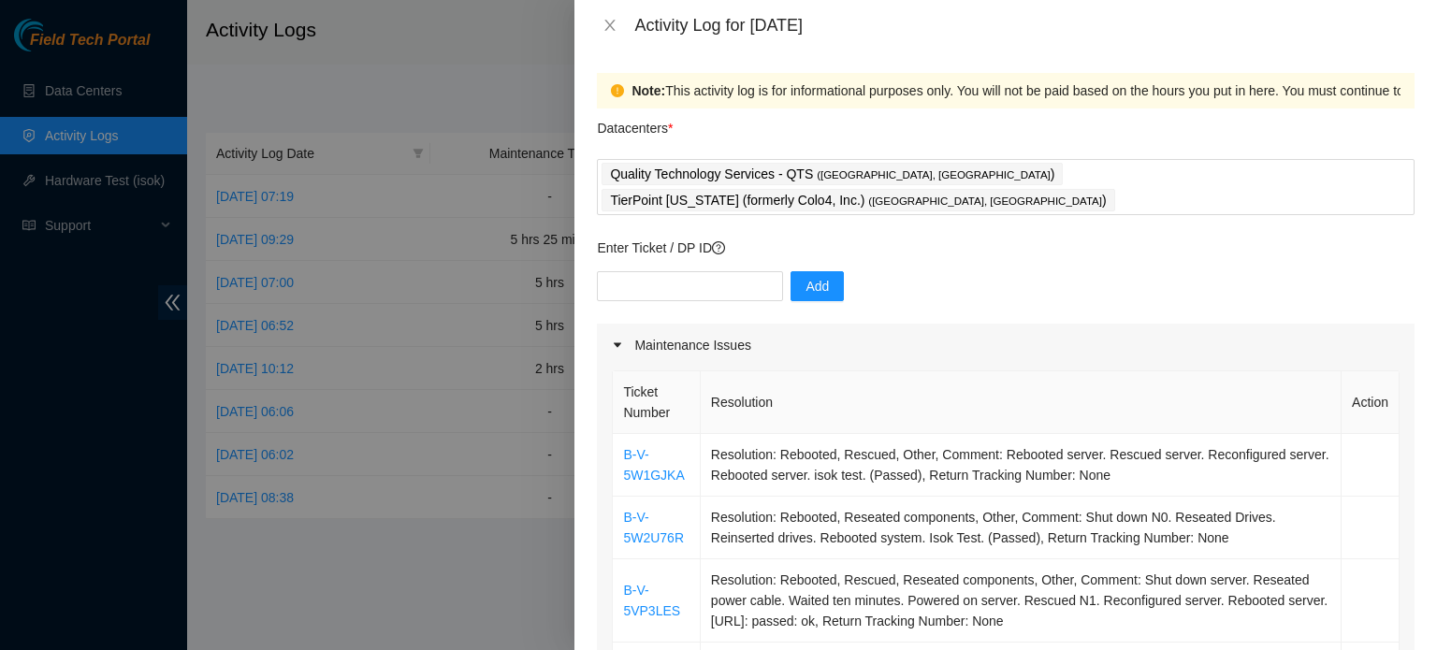
click at [906, 371] on th "Resolution" at bounding box center [1021, 402] width 641 height 63
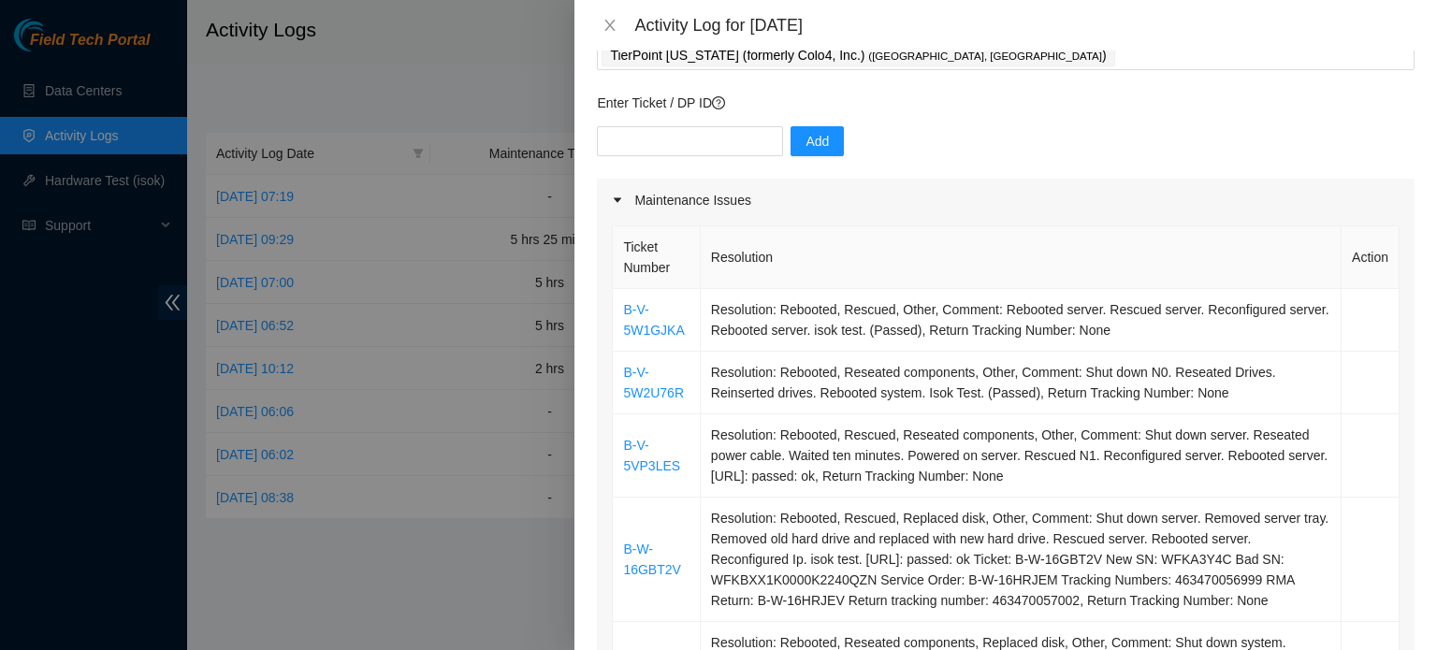
scroll to position [146, 0]
click at [906, 351] on td "Resolution: Rebooted, Reseated components, Other, Comment: Shut down N0. Reseat…" at bounding box center [1021, 382] width 641 height 63
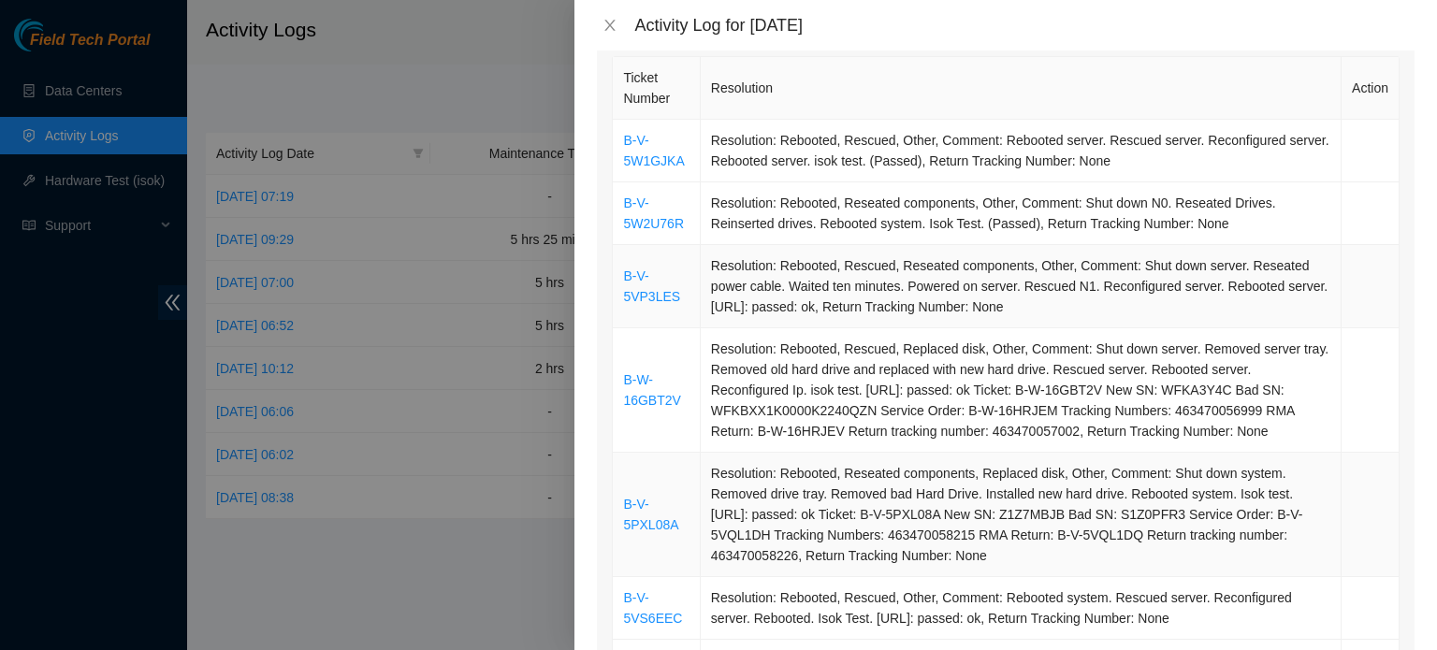
scroll to position [702, 0]
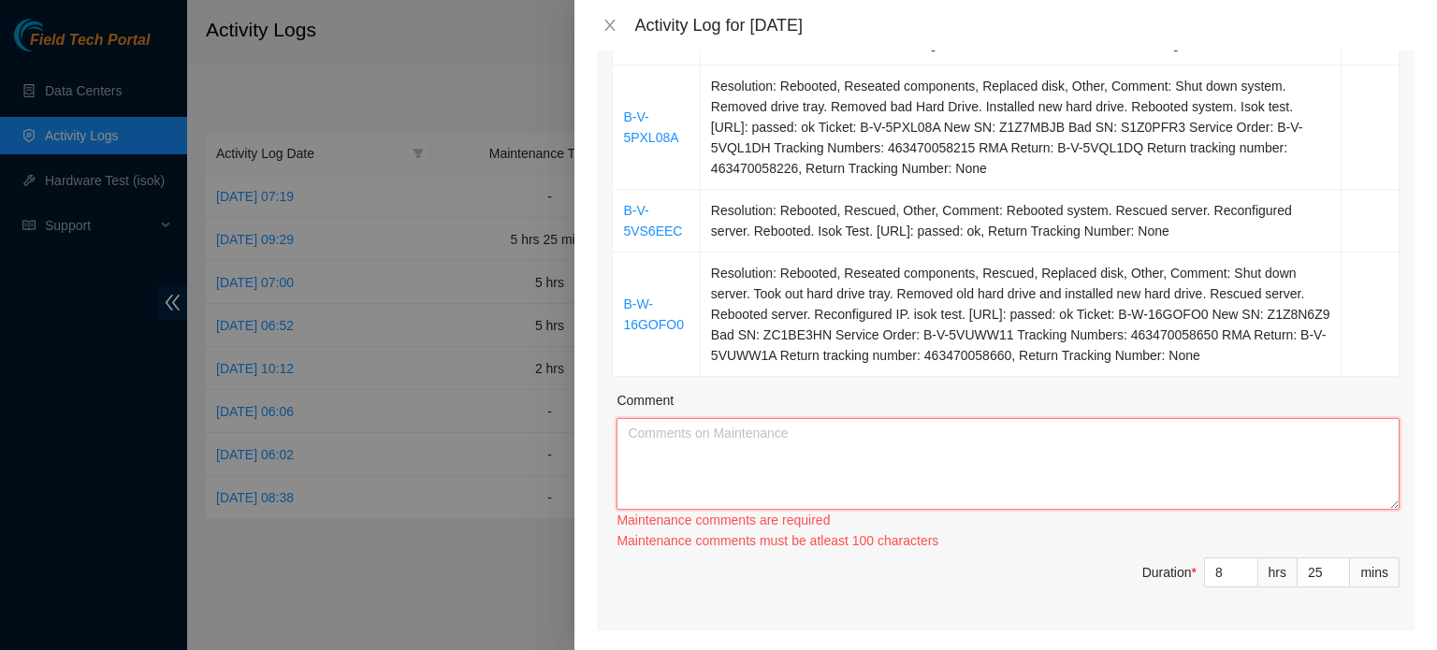
click at [841, 429] on textarea "Comment" at bounding box center [1008, 464] width 783 height 92
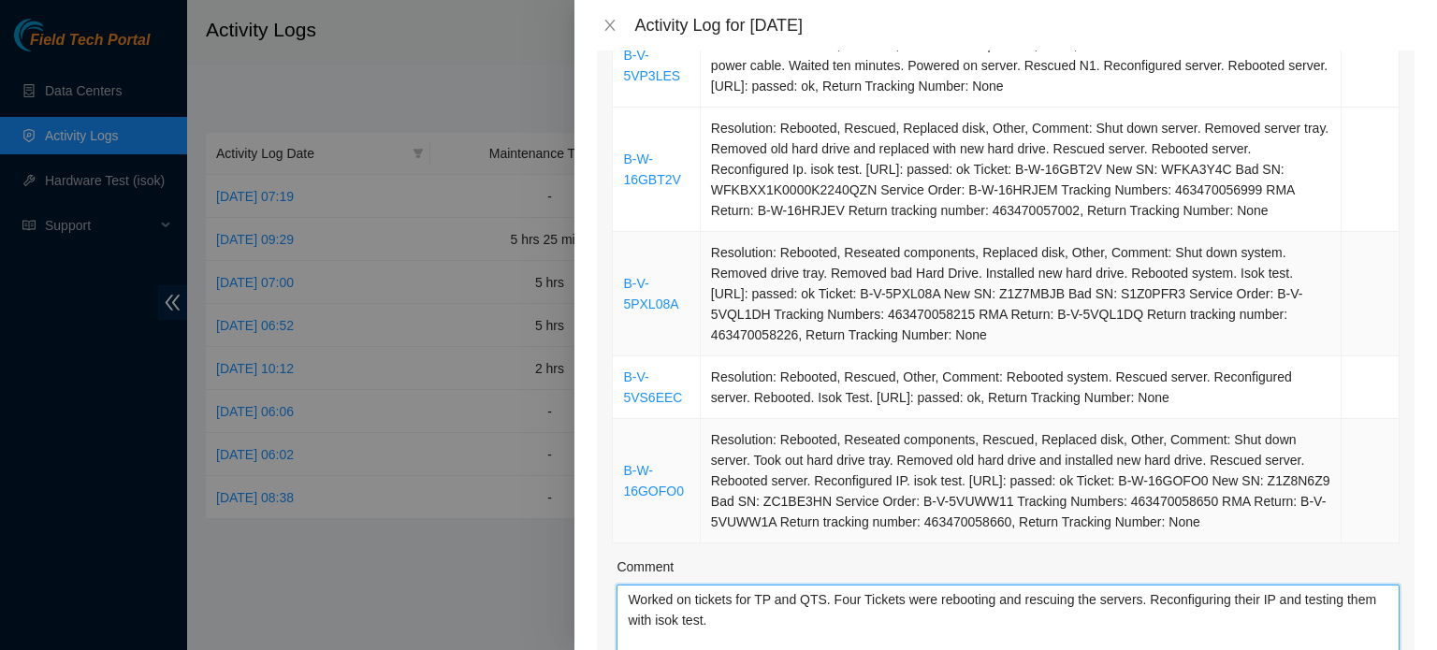
scroll to position [541, 0]
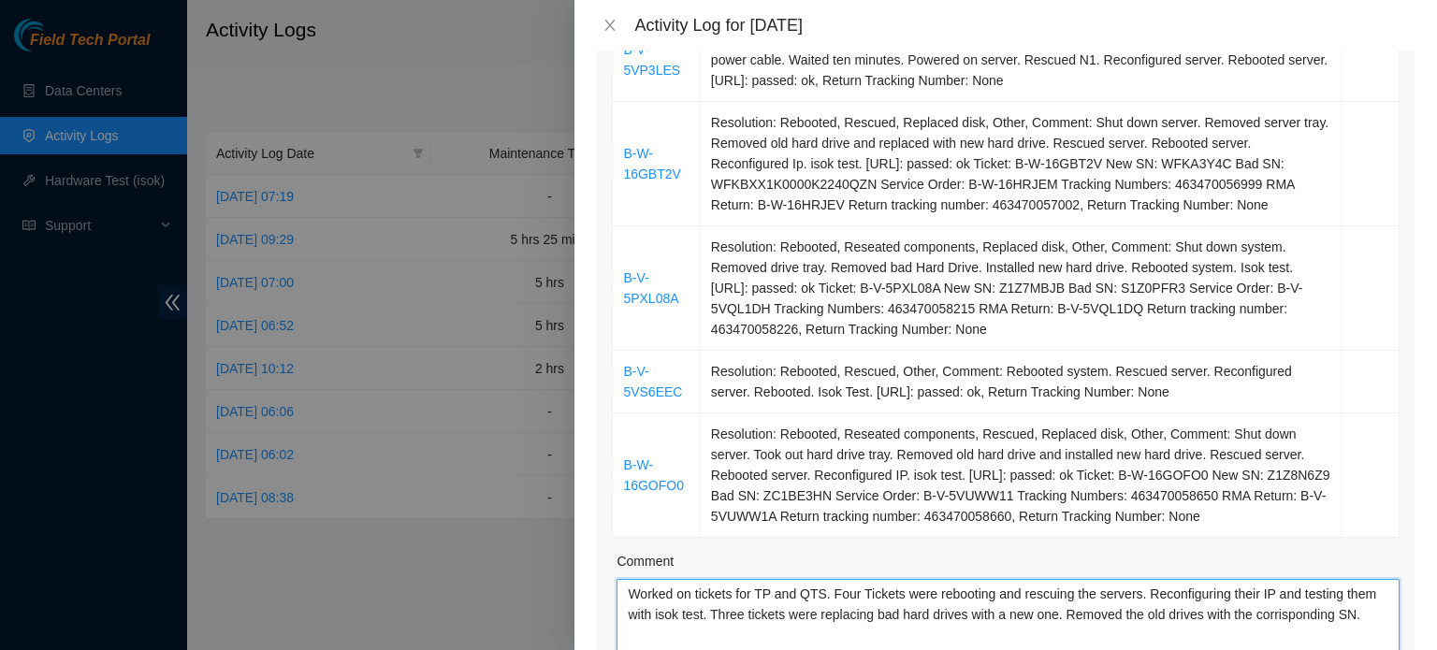
click at [1283, 588] on textarea "Worked on tickets for TP and QTS. Four Tickets were rebooting and rescuing the …" at bounding box center [1008, 625] width 783 height 92
click at [1362, 586] on textarea "Worked on tickets for TP and QTS. Four Tickets were rebooting and rescuing the …" at bounding box center [1008, 625] width 783 height 92
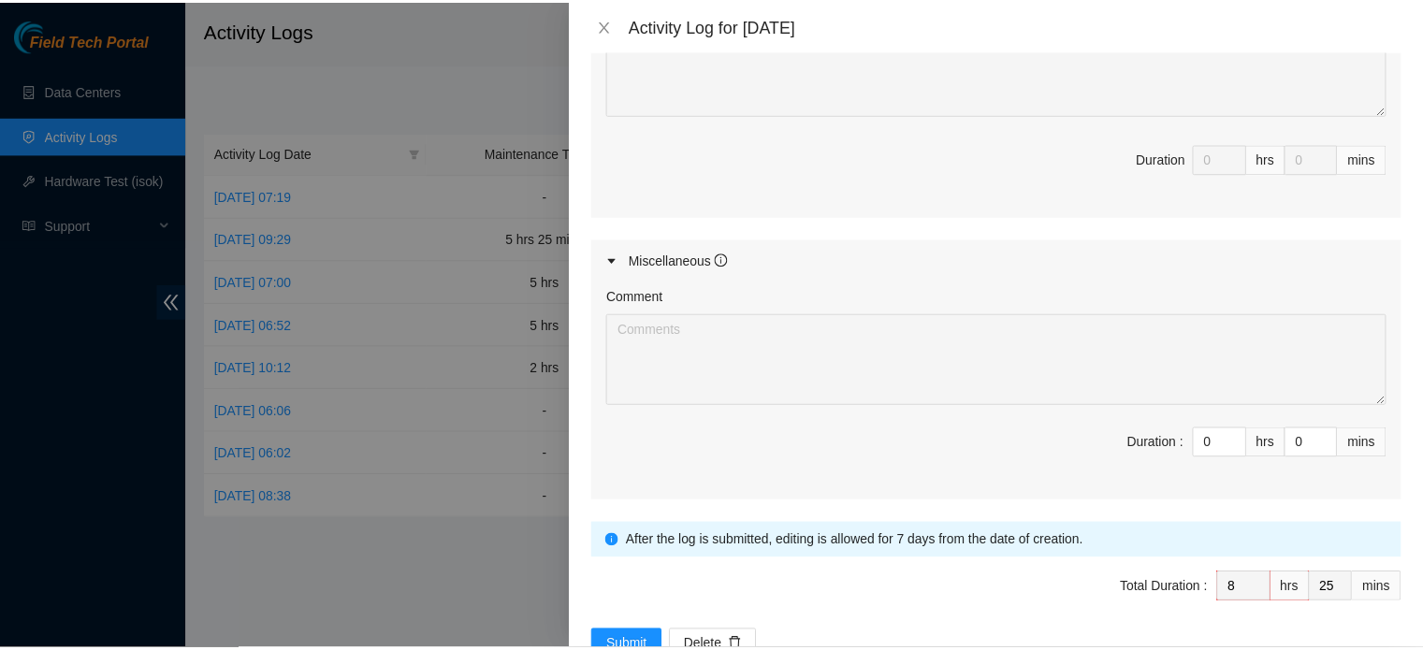
scroll to position [1508, 0]
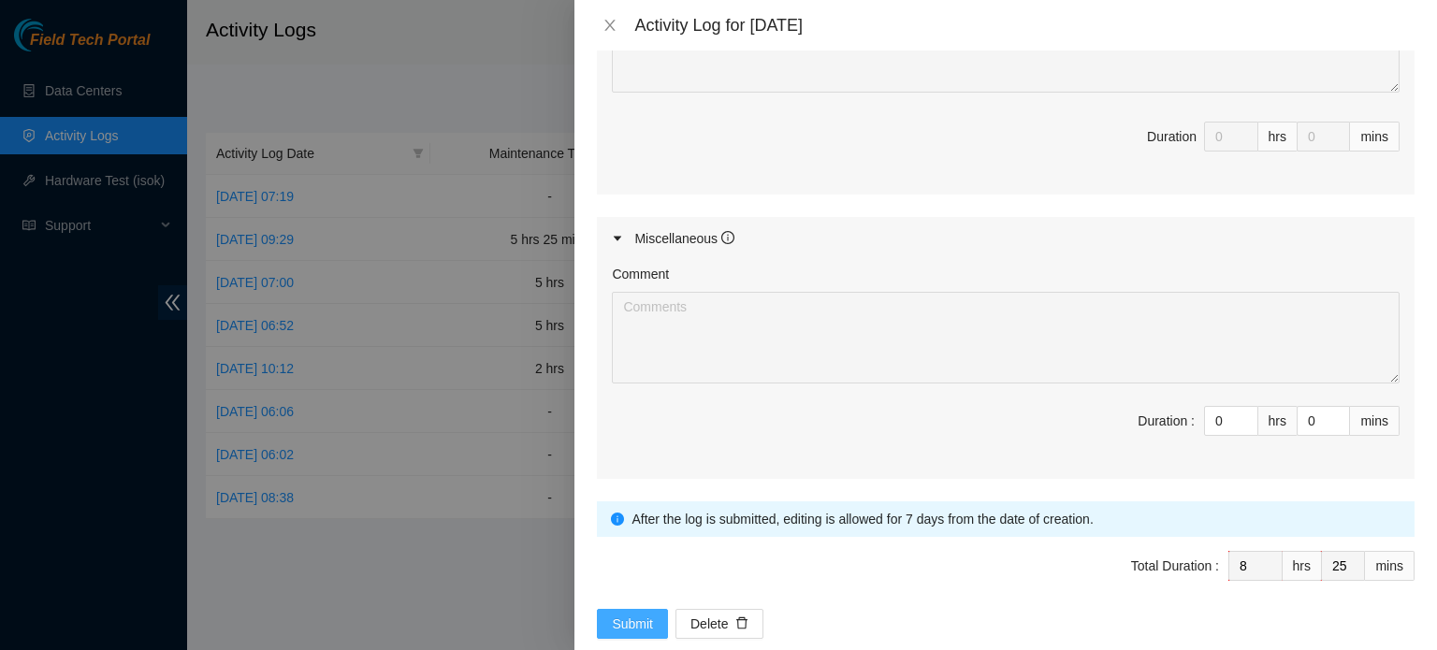
type textarea "Worked on tickets for TP and QTS. Four Tickets were rebooting and rescuing the …"
click at [640, 614] on span "Submit" at bounding box center [632, 624] width 41 height 21
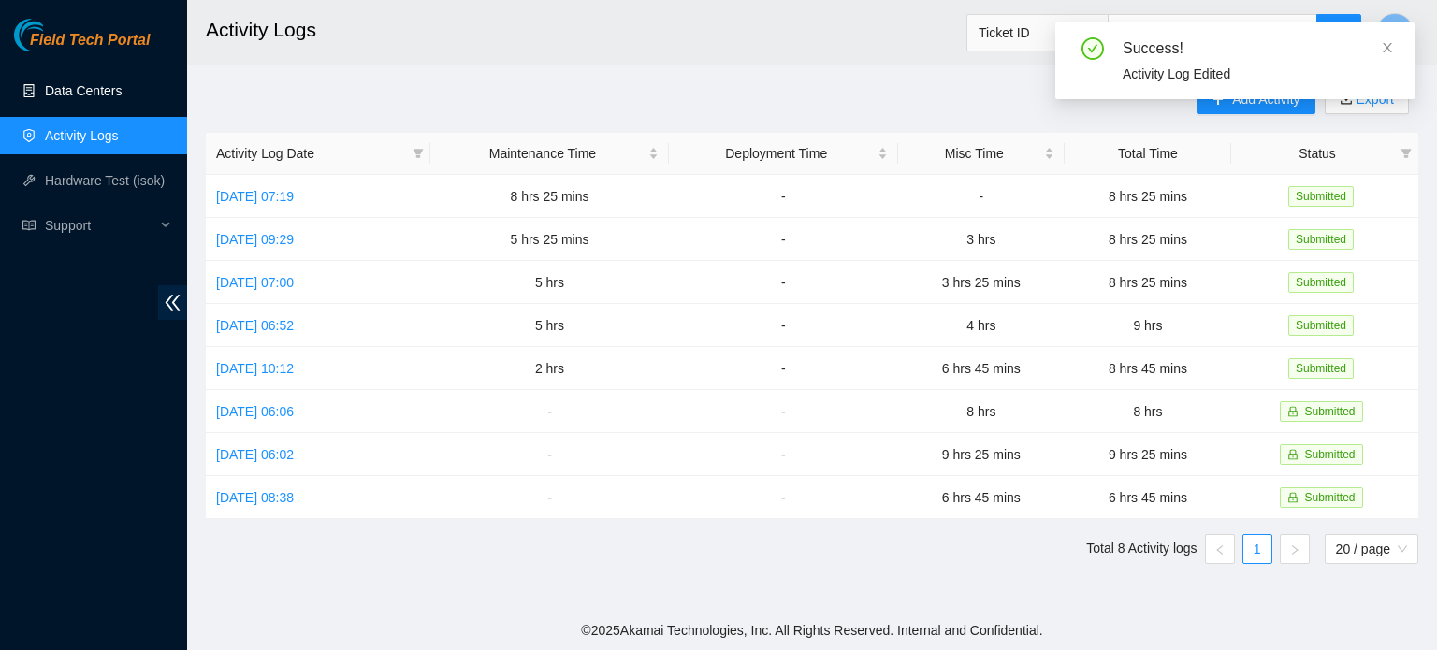
click at [122, 93] on link "Data Centers" at bounding box center [83, 90] width 77 height 15
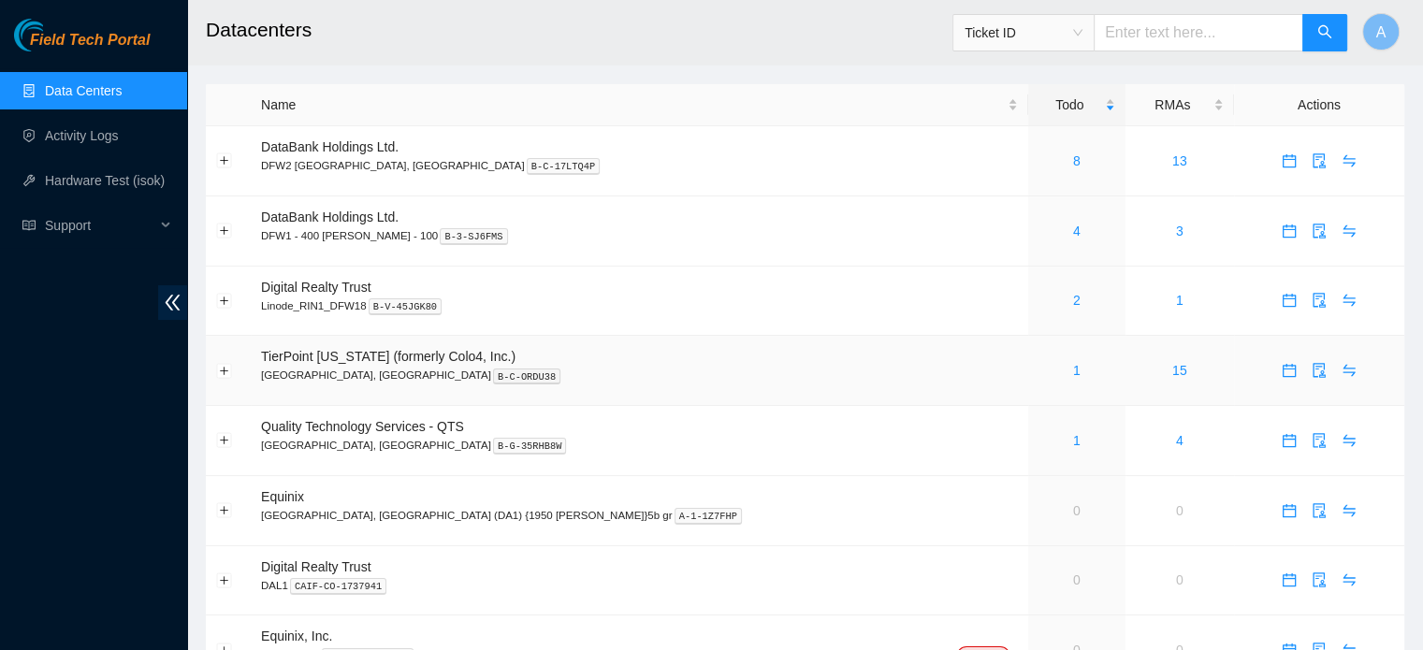
click at [1038, 366] on div "1" at bounding box center [1076, 370] width 77 height 21
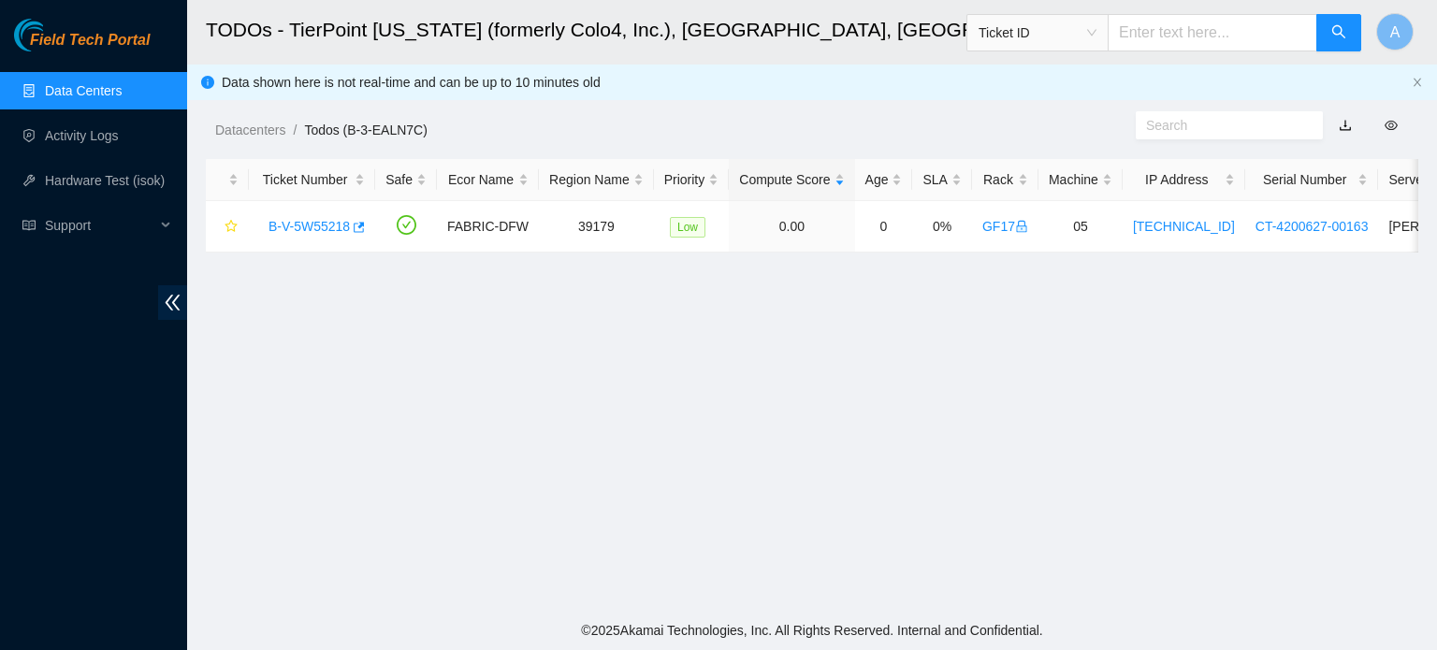
click at [92, 89] on link "Data Centers" at bounding box center [83, 90] width 77 height 15
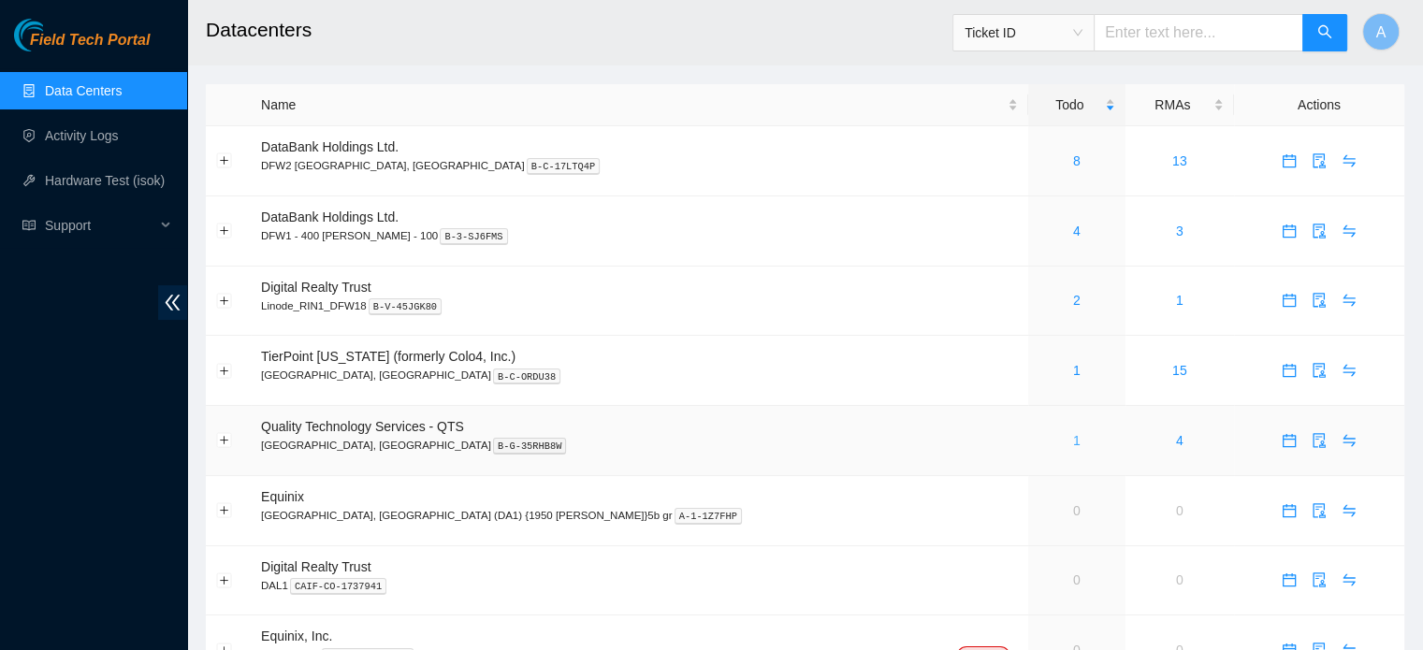
click at [1073, 445] on link "1" at bounding box center [1076, 440] width 7 height 15
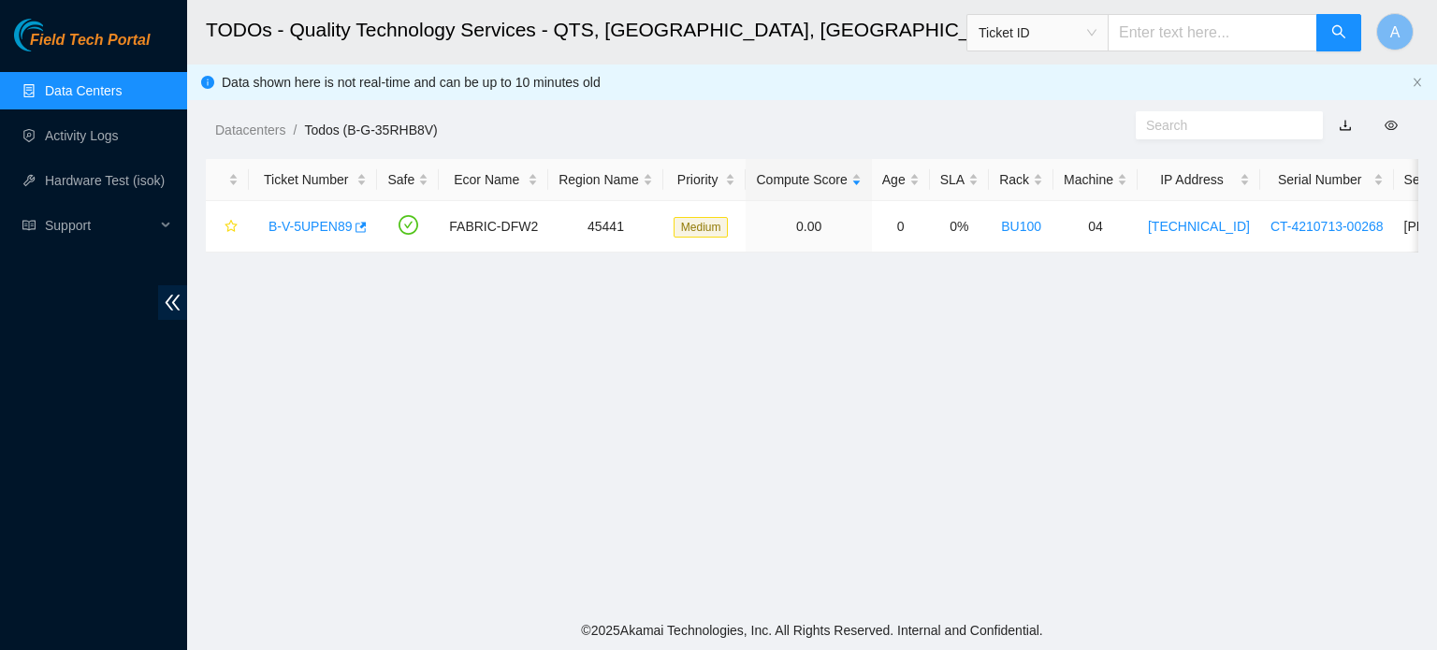
click at [98, 83] on link "Data Centers" at bounding box center [83, 90] width 77 height 15
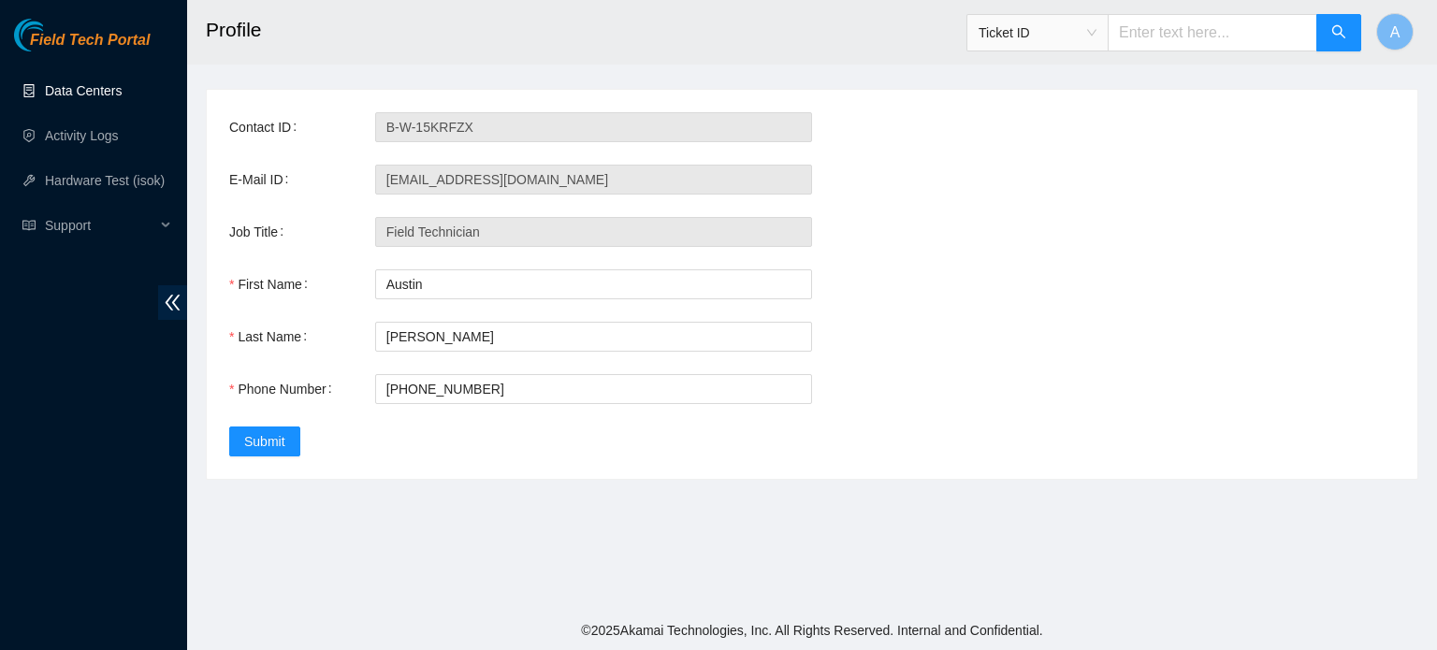
click at [122, 87] on link "Data Centers" at bounding box center [83, 90] width 77 height 15
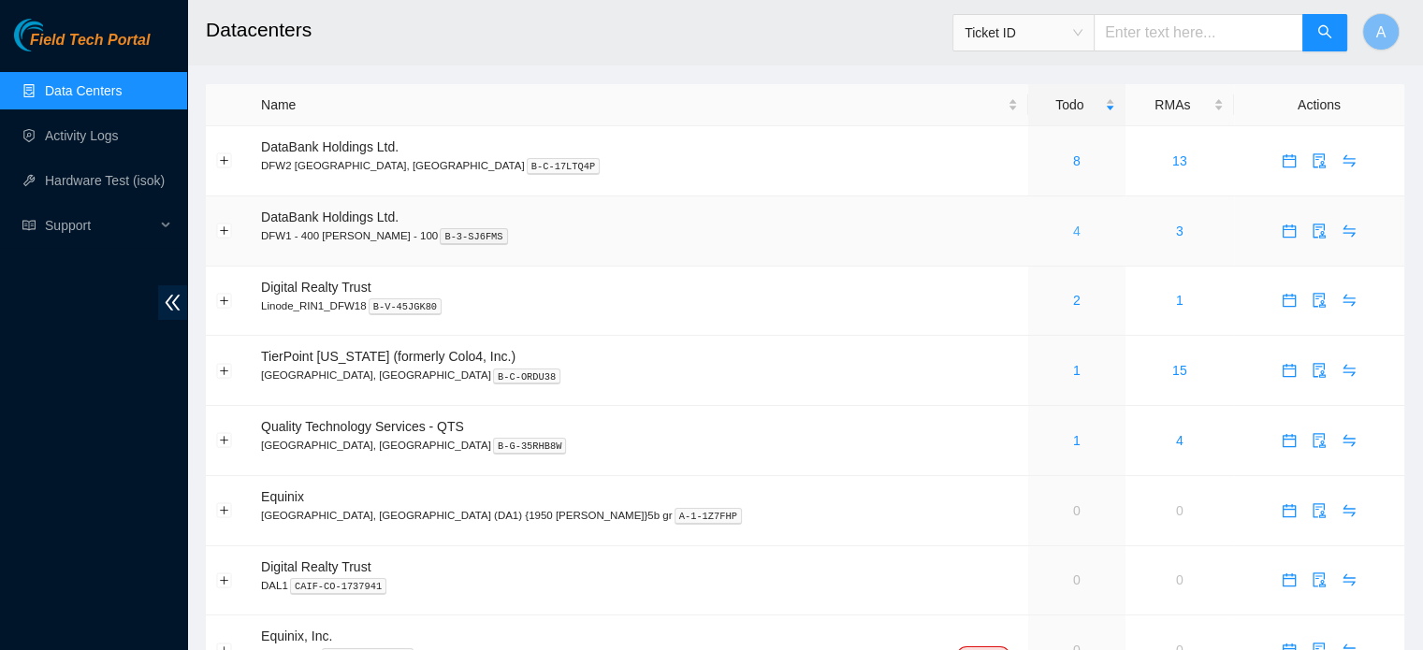
click at [1073, 232] on link "4" at bounding box center [1076, 231] width 7 height 15
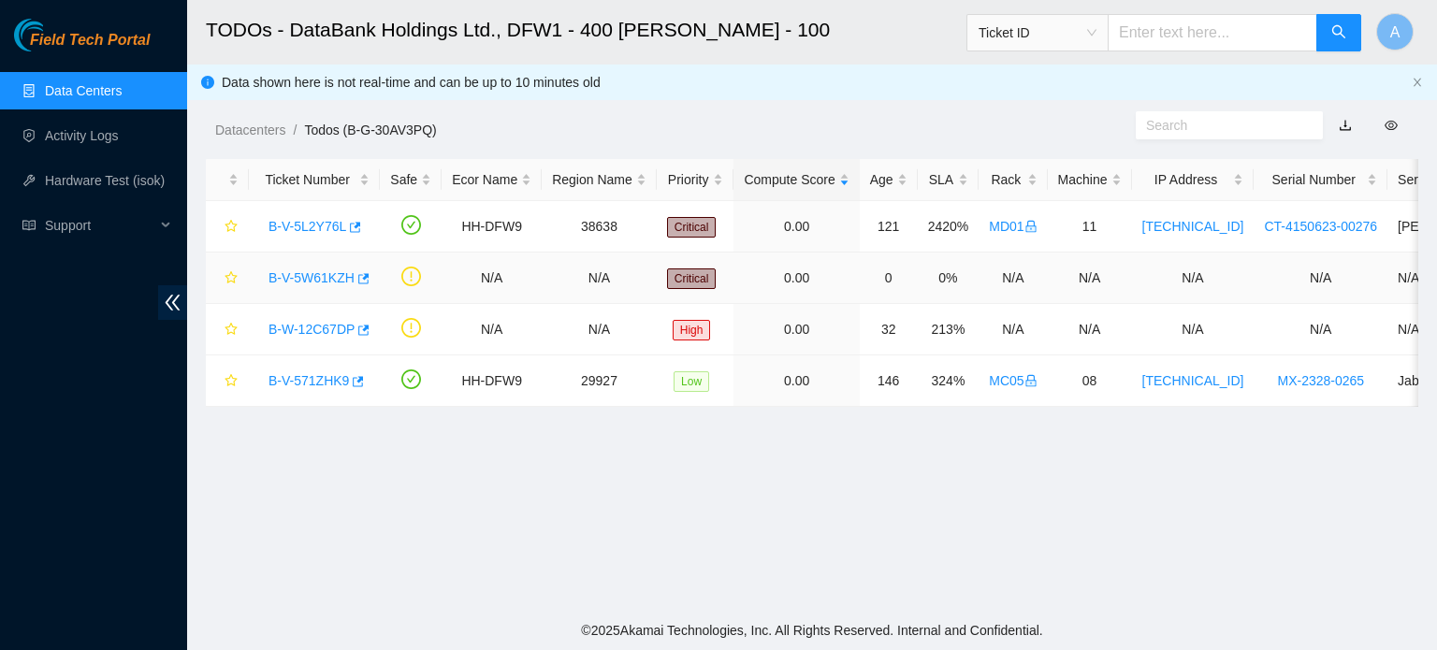
click at [322, 274] on link "B-V-5W61KZH" at bounding box center [312, 277] width 86 height 15
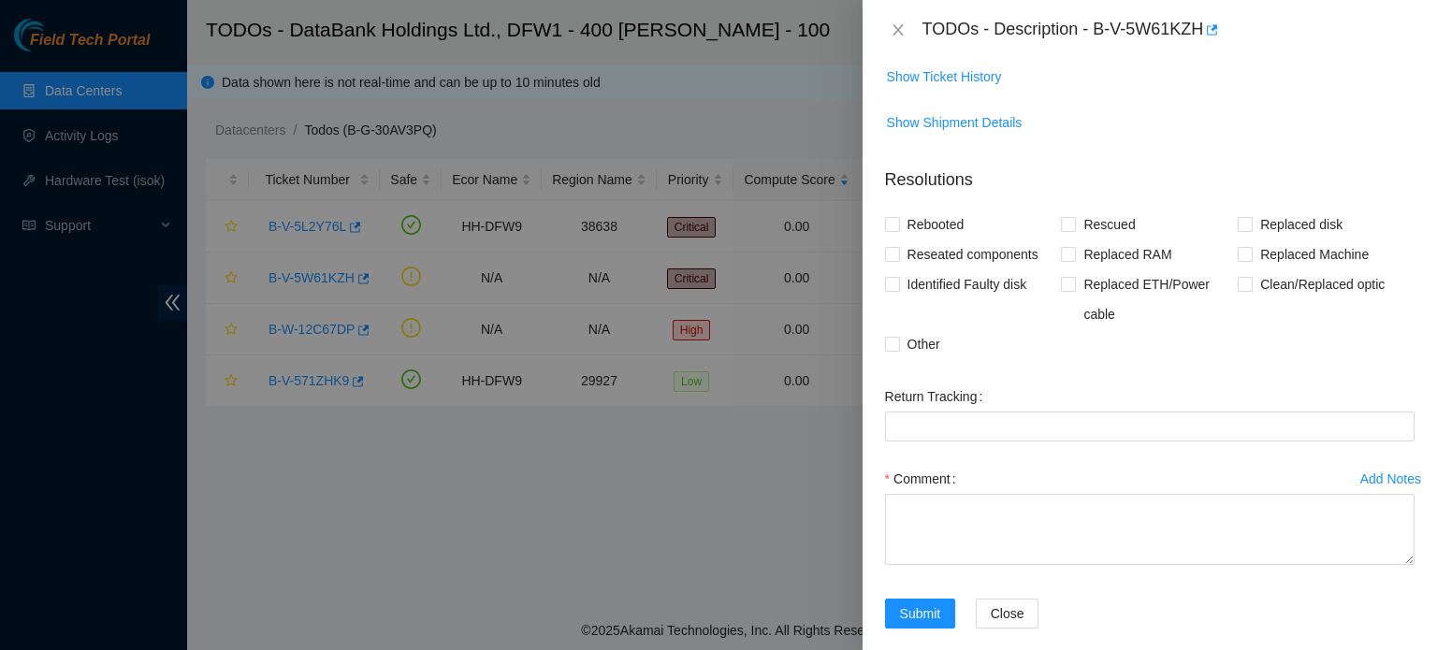
scroll to position [362, 0]
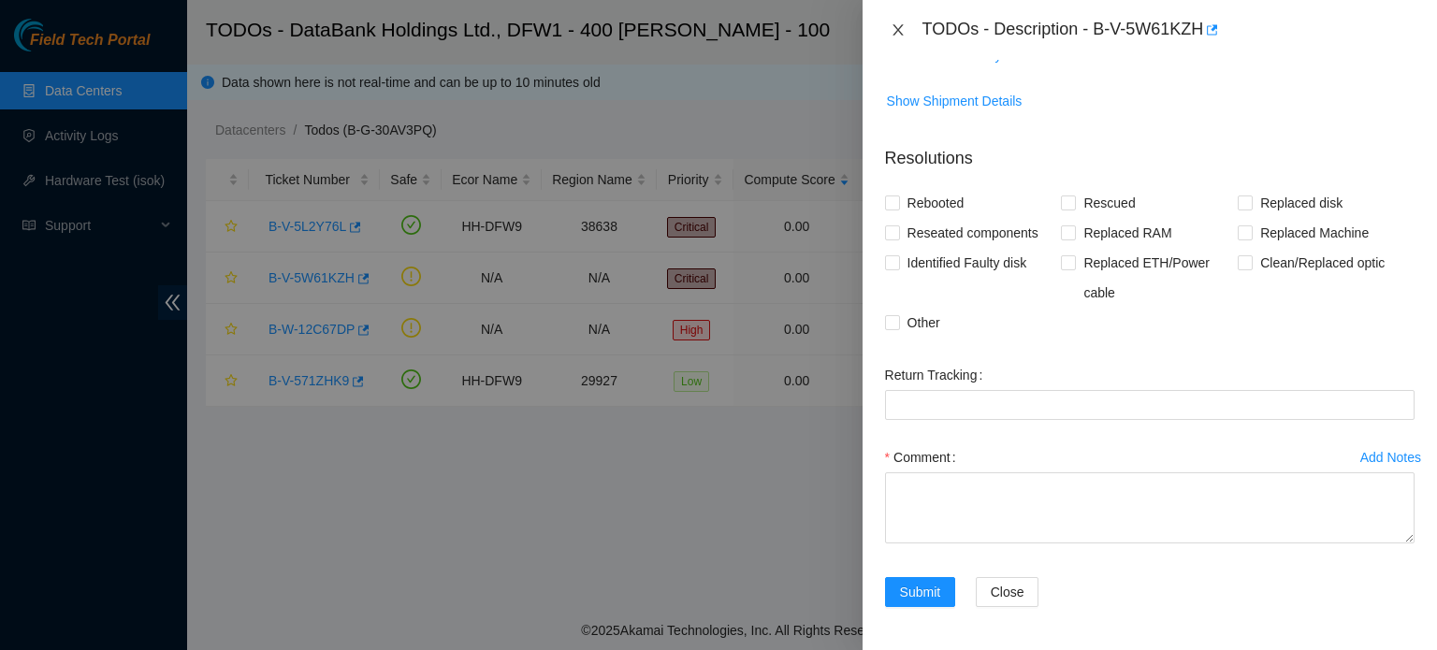
click at [887, 23] on button "Close" at bounding box center [898, 31] width 26 height 18
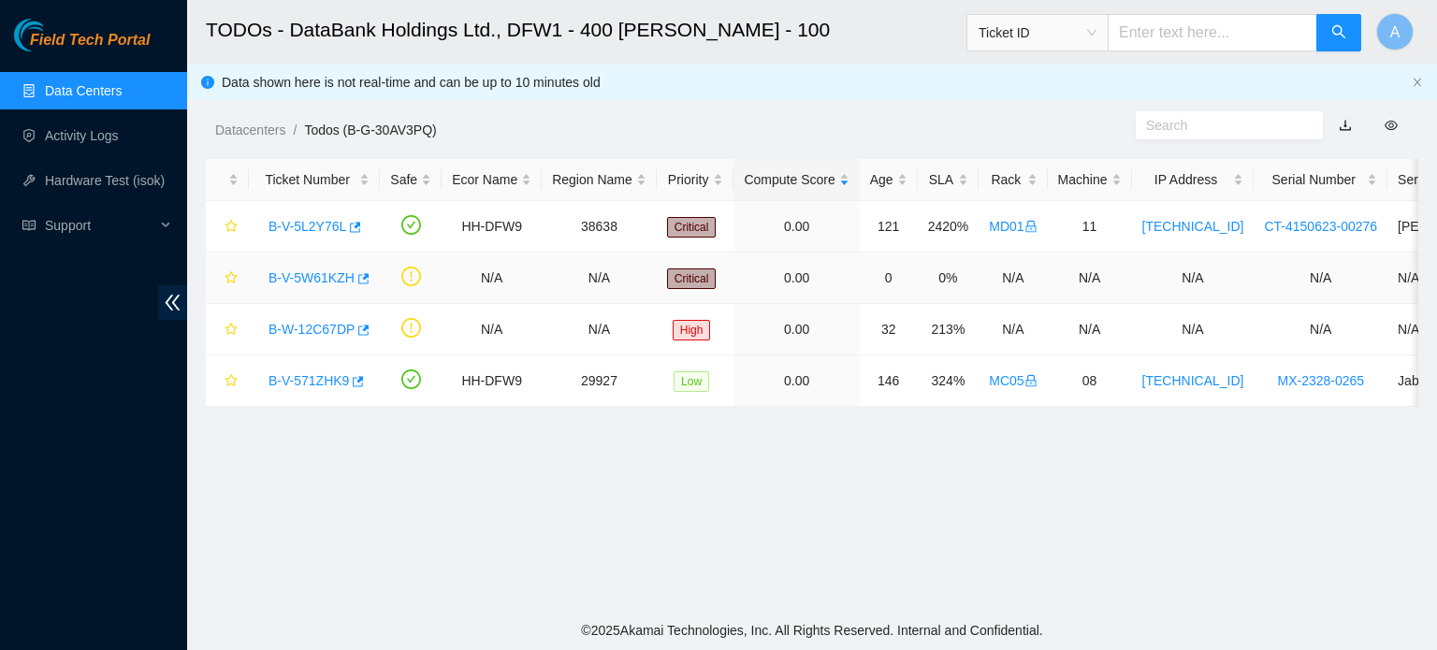
scroll to position [423, 0]
click at [334, 226] on link "B-V-5L2Y76L" at bounding box center [308, 226] width 78 height 15
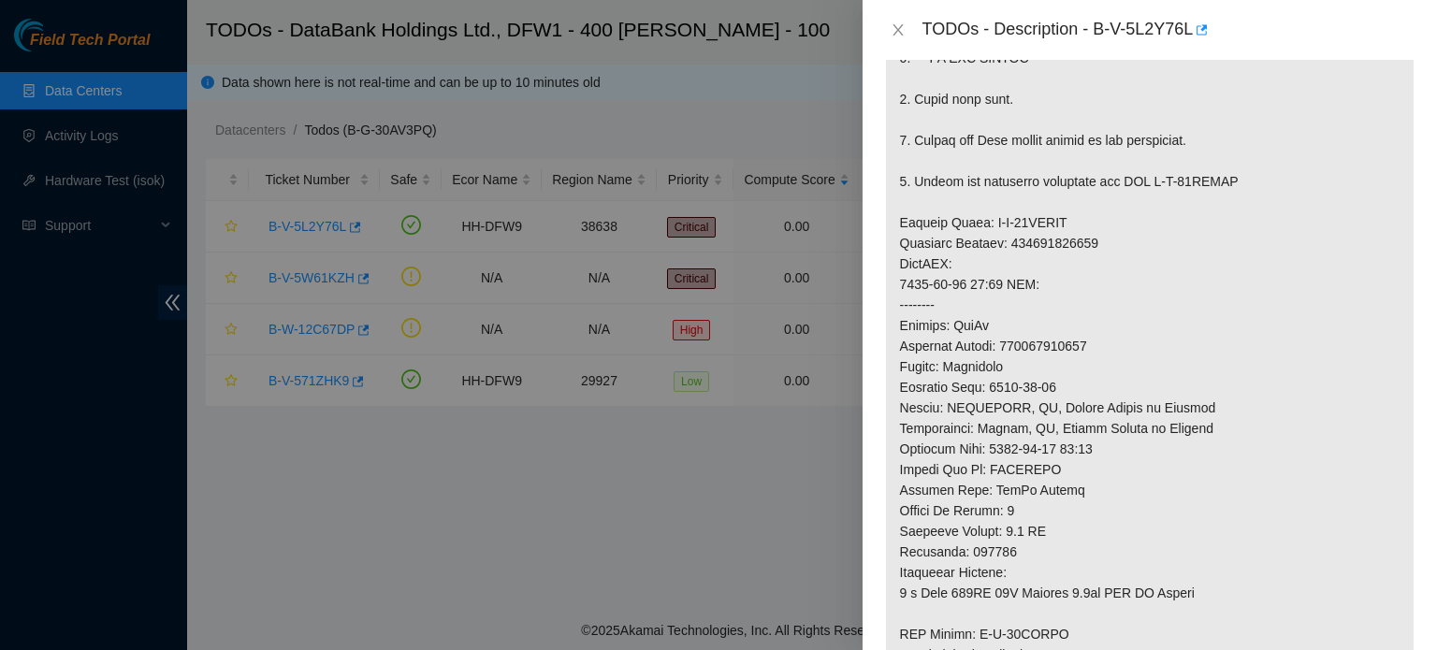
scroll to position [595, 0]
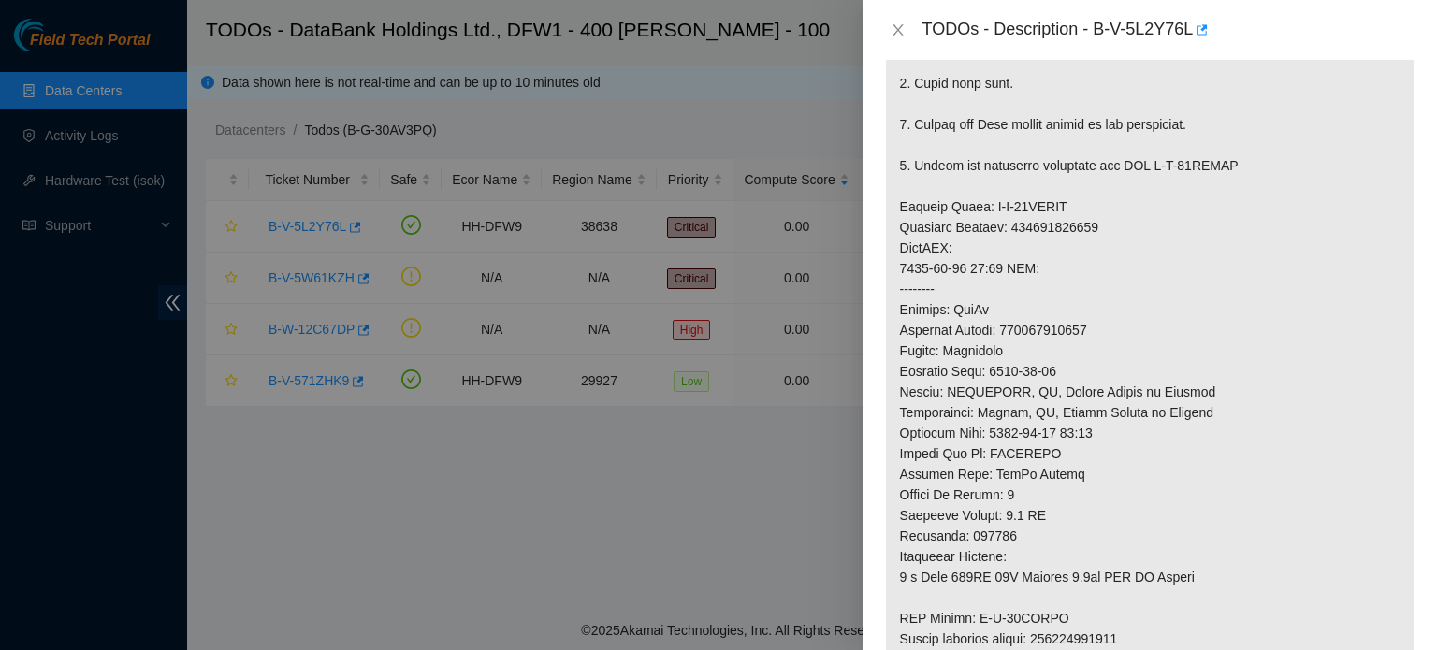
click at [895, 38] on div "TODOs - Description - B-V-5L2Y76L" at bounding box center [1150, 30] width 530 height 30
click at [891, 20] on div "TODOs - Description - B-V-5L2Y76L" at bounding box center [1150, 30] width 530 height 30
click at [893, 22] on icon "close" at bounding box center [898, 29] width 15 height 15
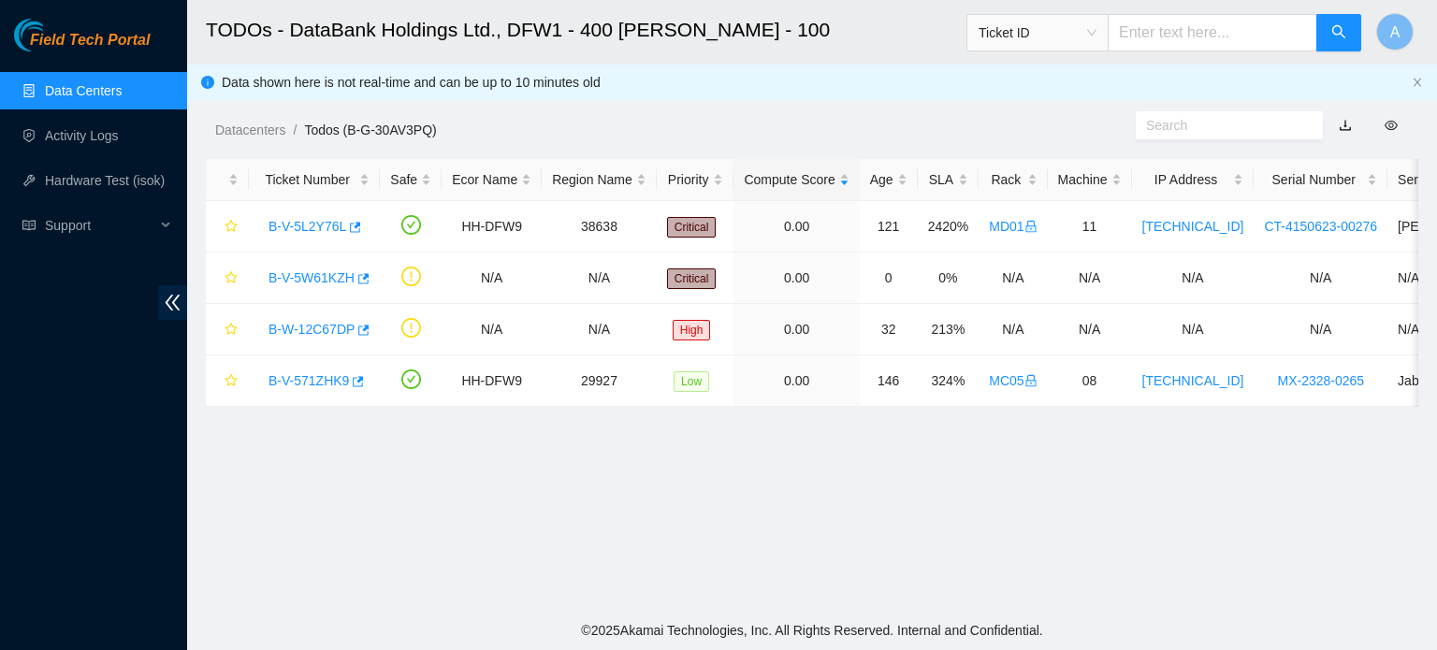
scroll to position [583, 0]
click at [322, 384] on link "B-V-571ZHK9" at bounding box center [309, 380] width 80 height 15
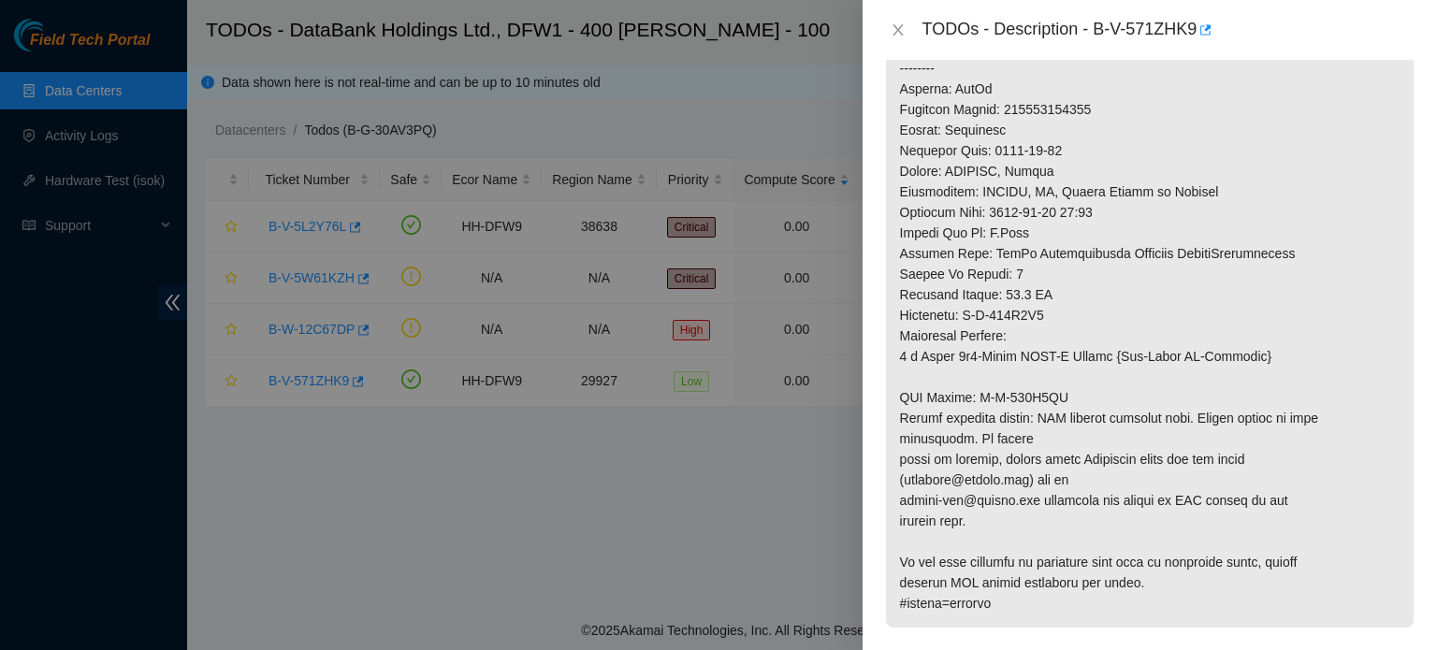
scroll to position [864, 0]
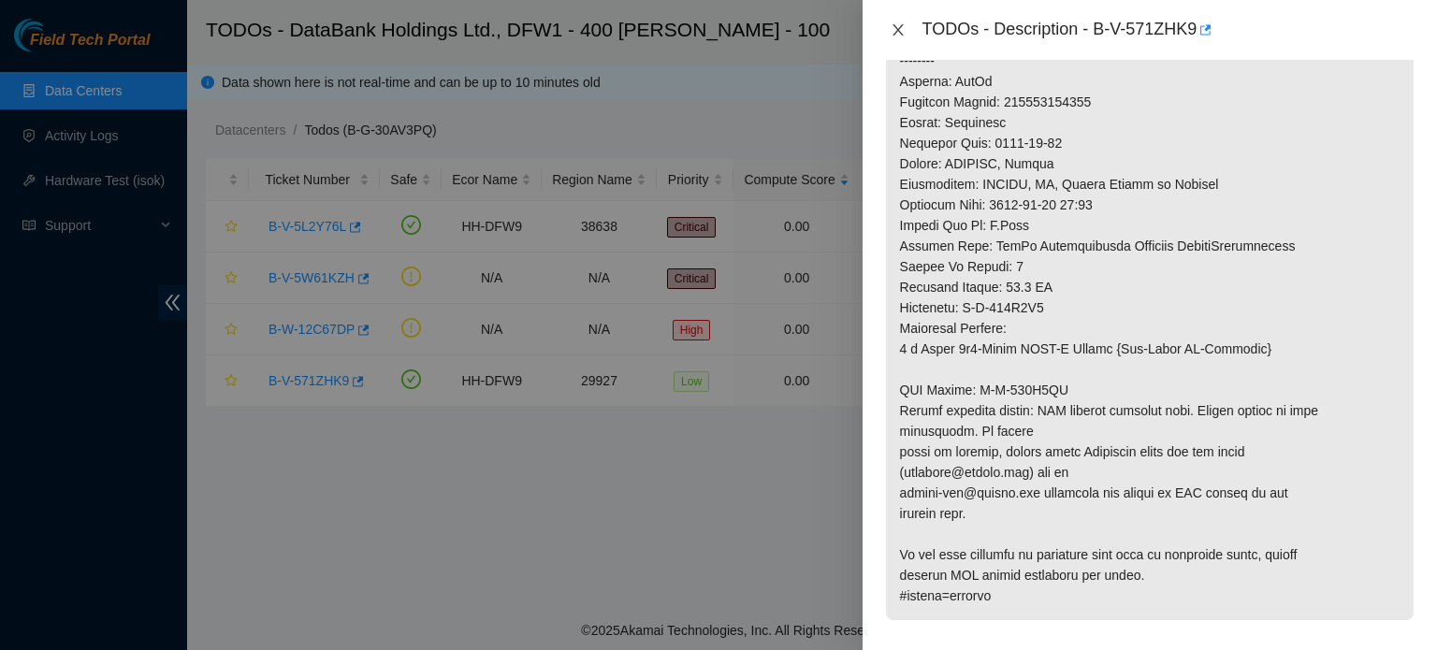
click at [901, 33] on icon "close" at bounding box center [898, 29] width 15 height 15
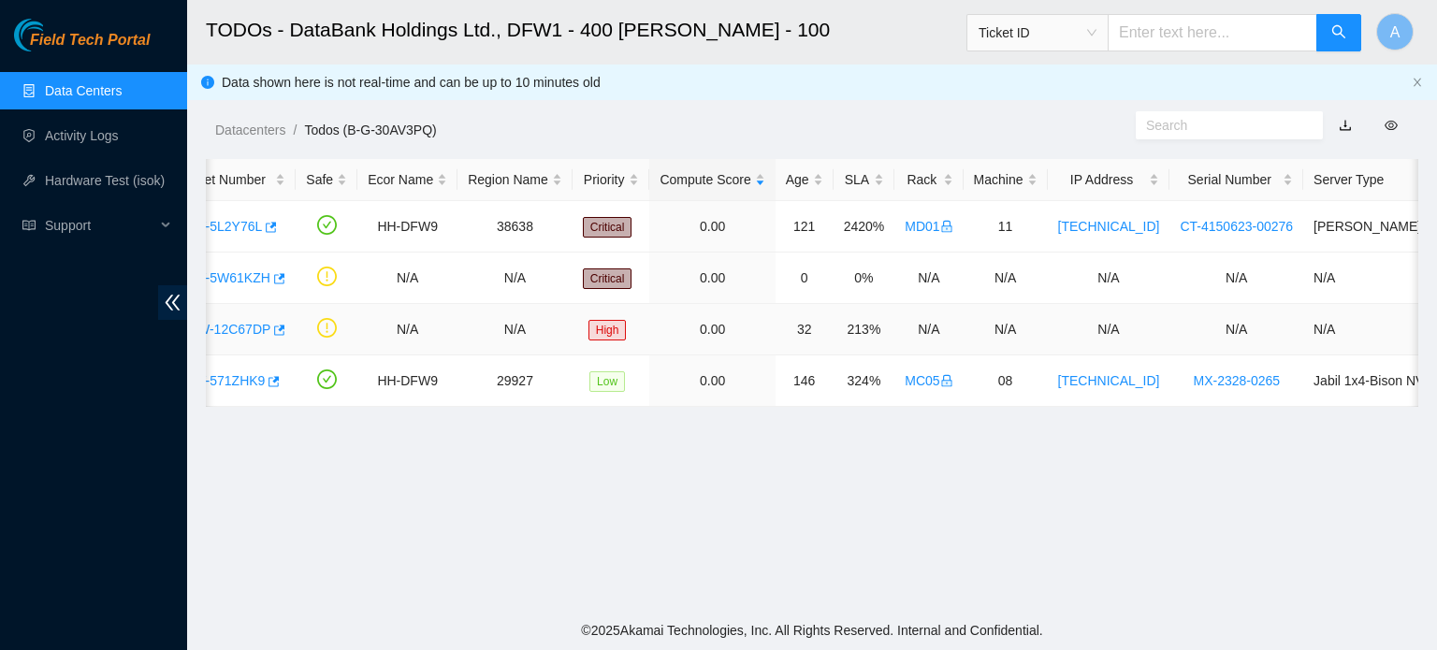
scroll to position [0, 0]
